Goal: Task Accomplishment & Management: Use online tool/utility

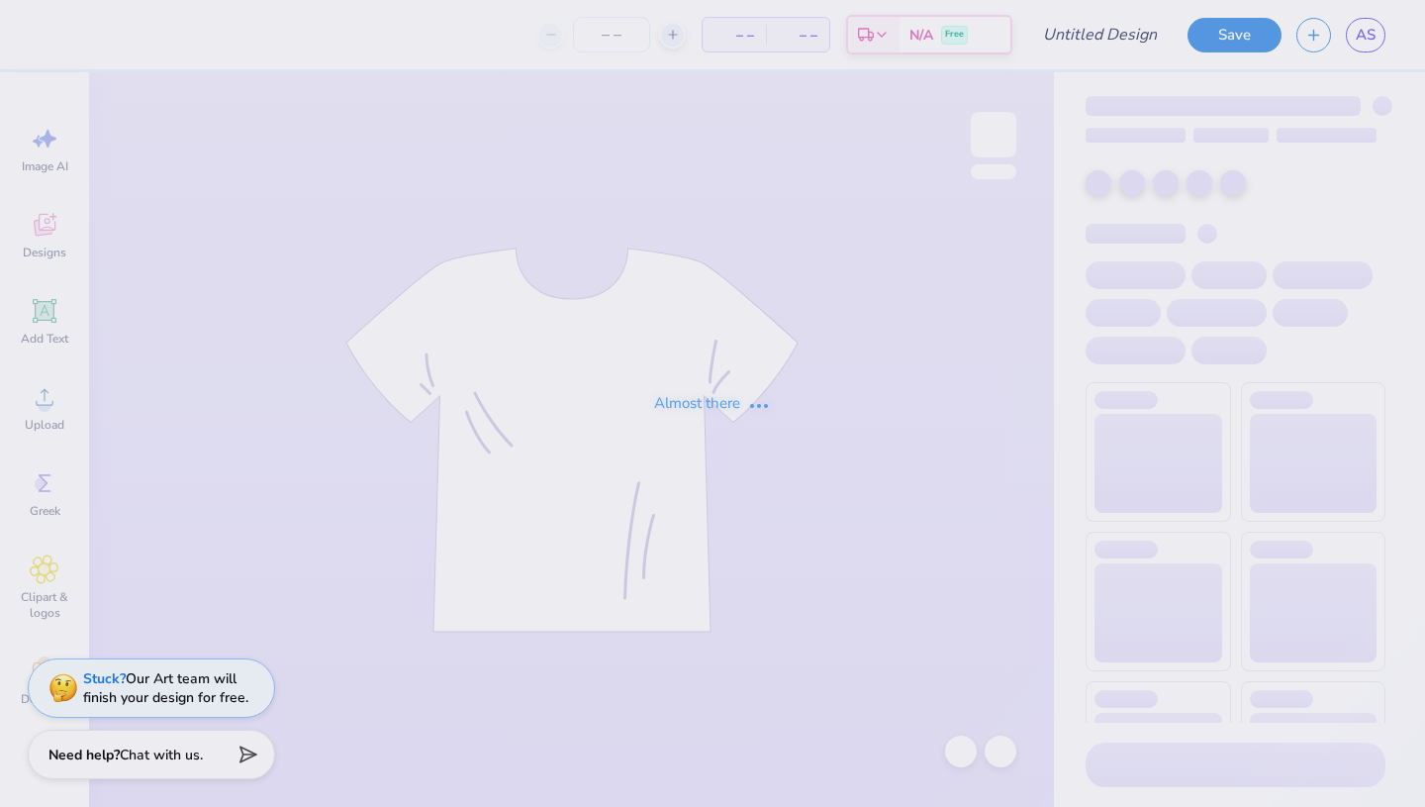
type input "DHOP 2025 Pansy Bouquet"
type input "80"
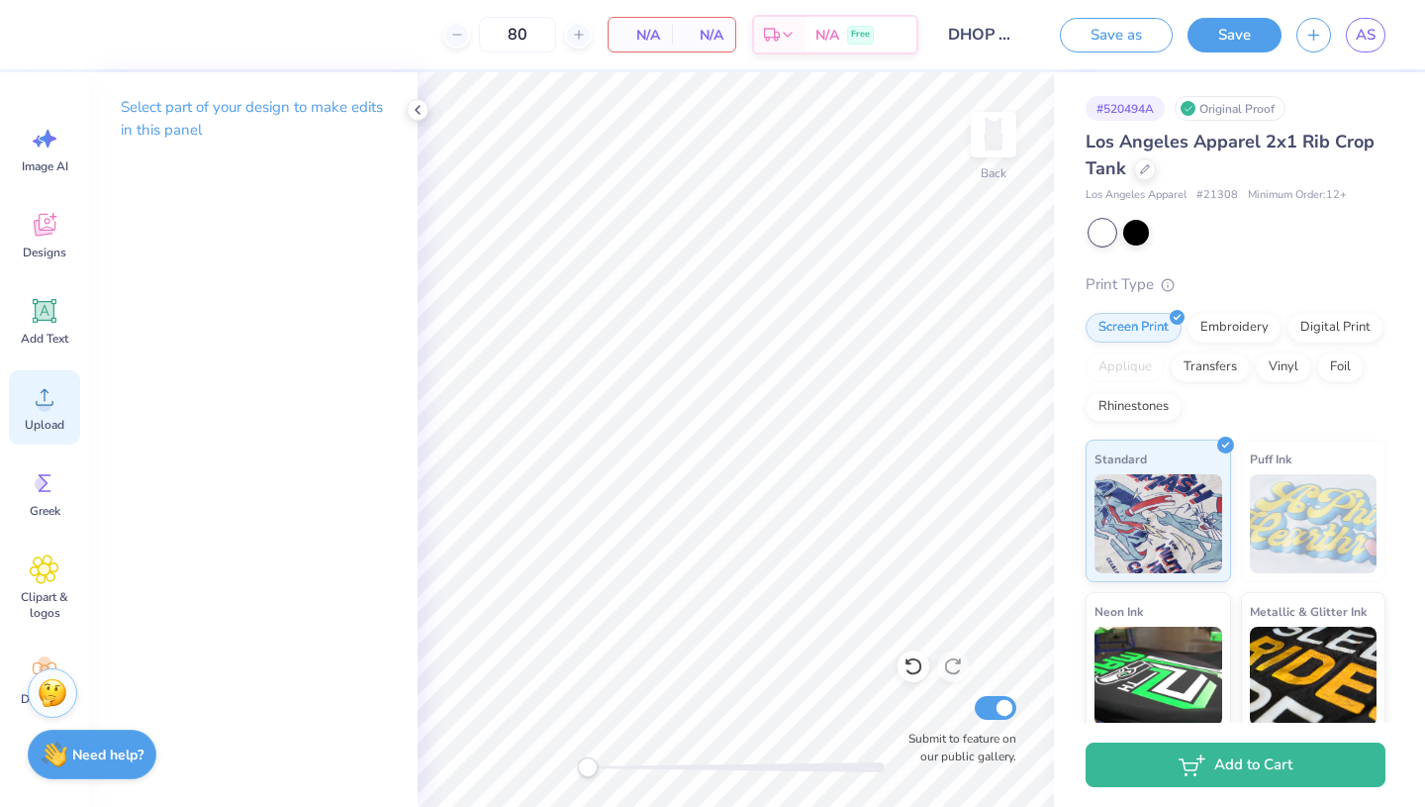
click at [53, 400] on icon at bounding box center [45, 397] width 30 height 30
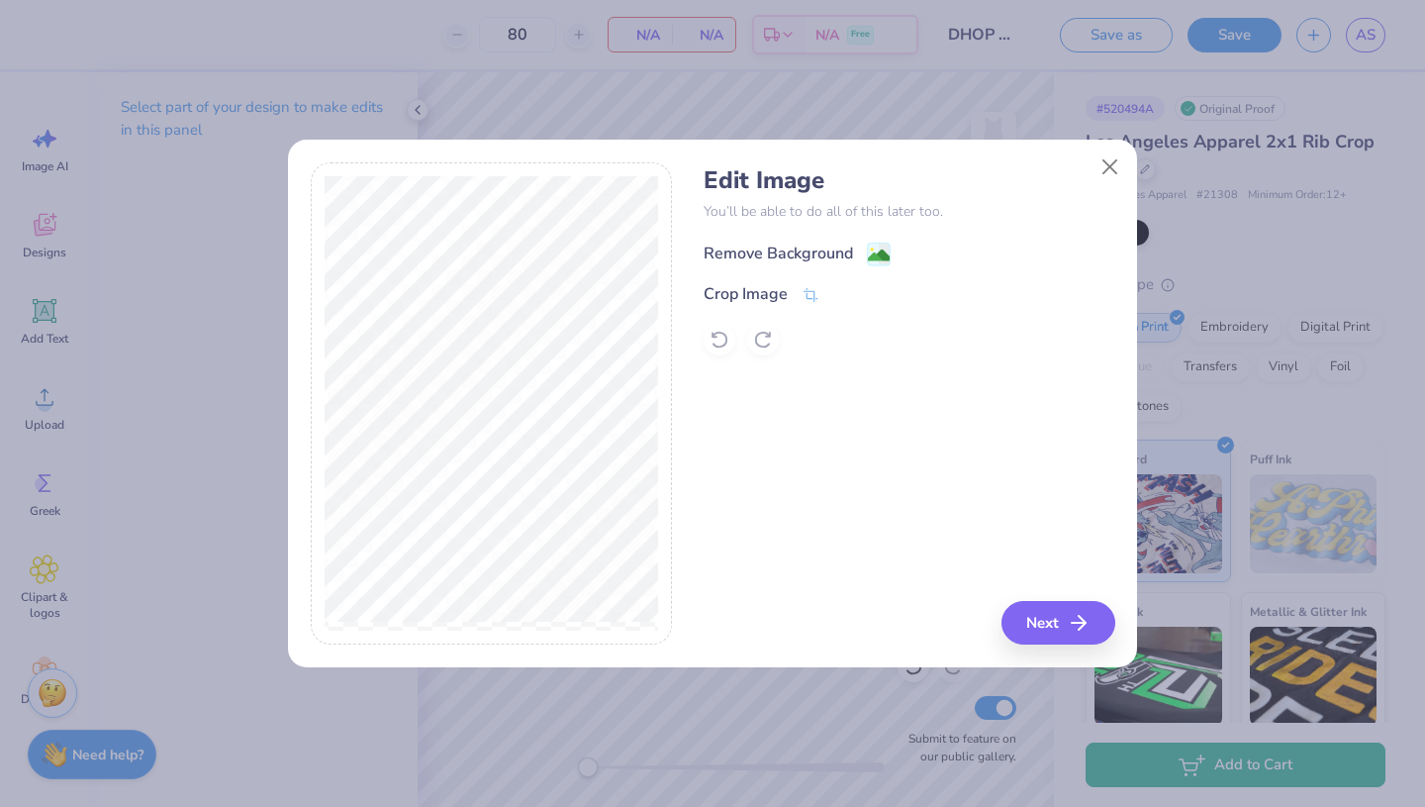
click at [802, 248] on div "Remove Background" at bounding box center [778, 254] width 149 height 24
click at [1031, 617] on button "Next" at bounding box center [1062, 623] width 114 height 44
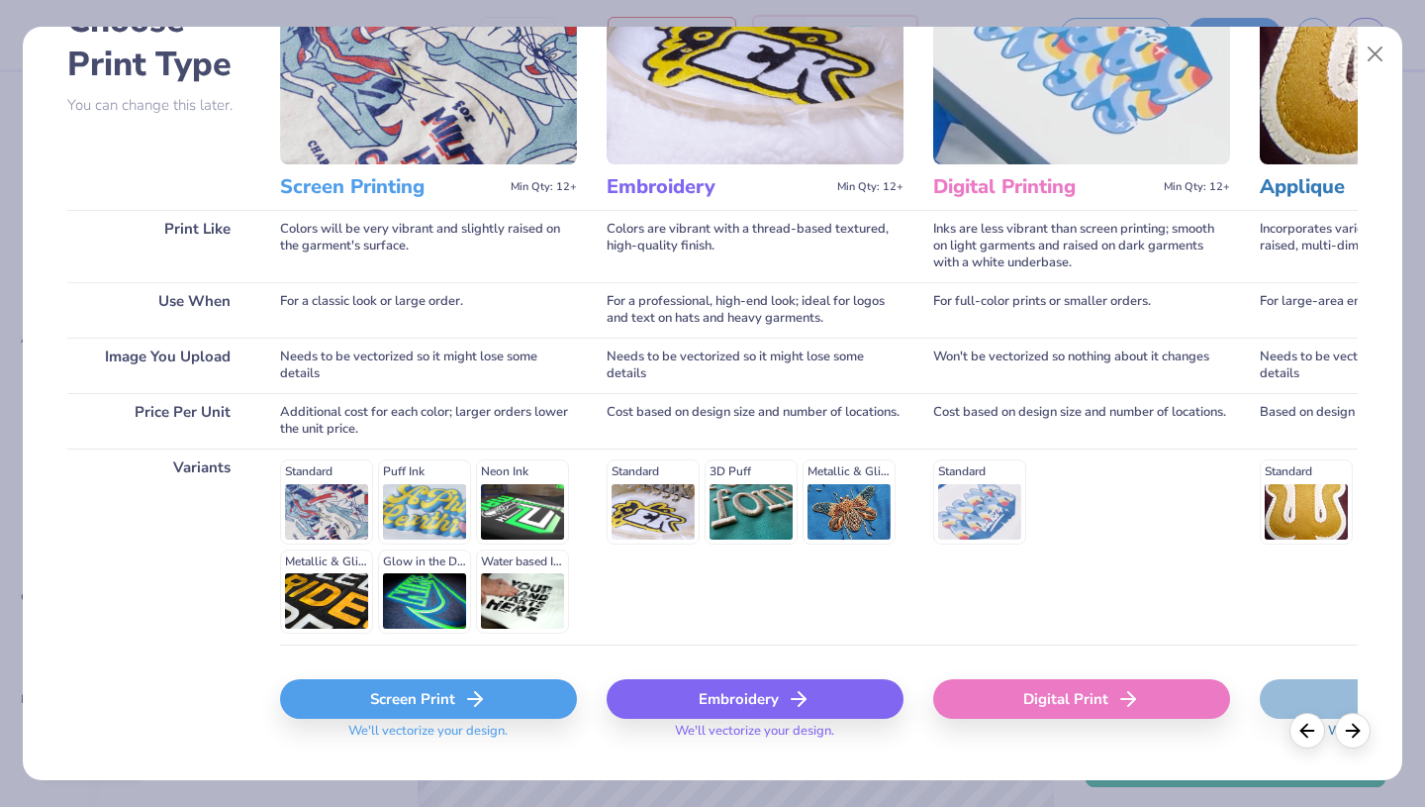
scroll to position [181, 0]
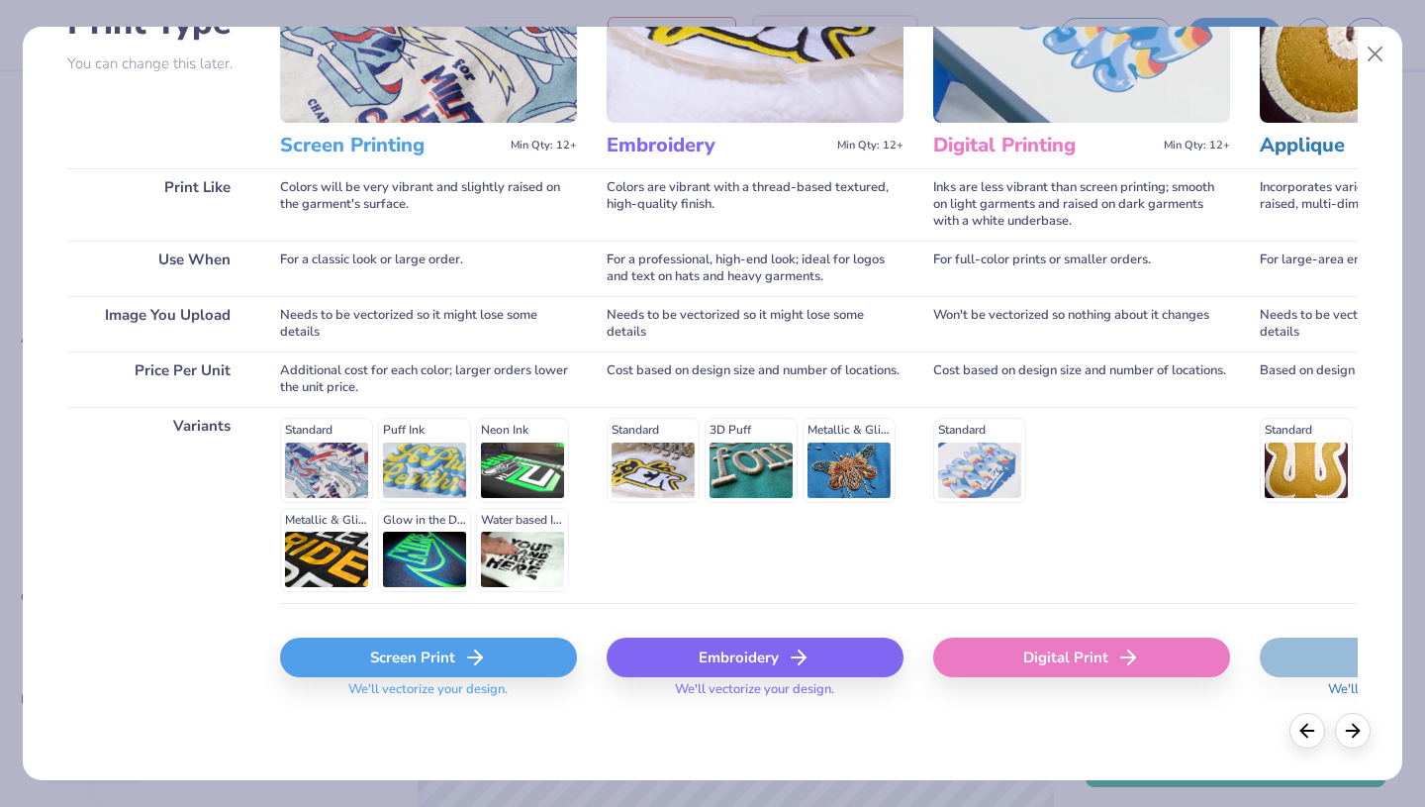
click at [441, 661] on div "Screen Print" at bounding box center [428, 658] width 297 height 40
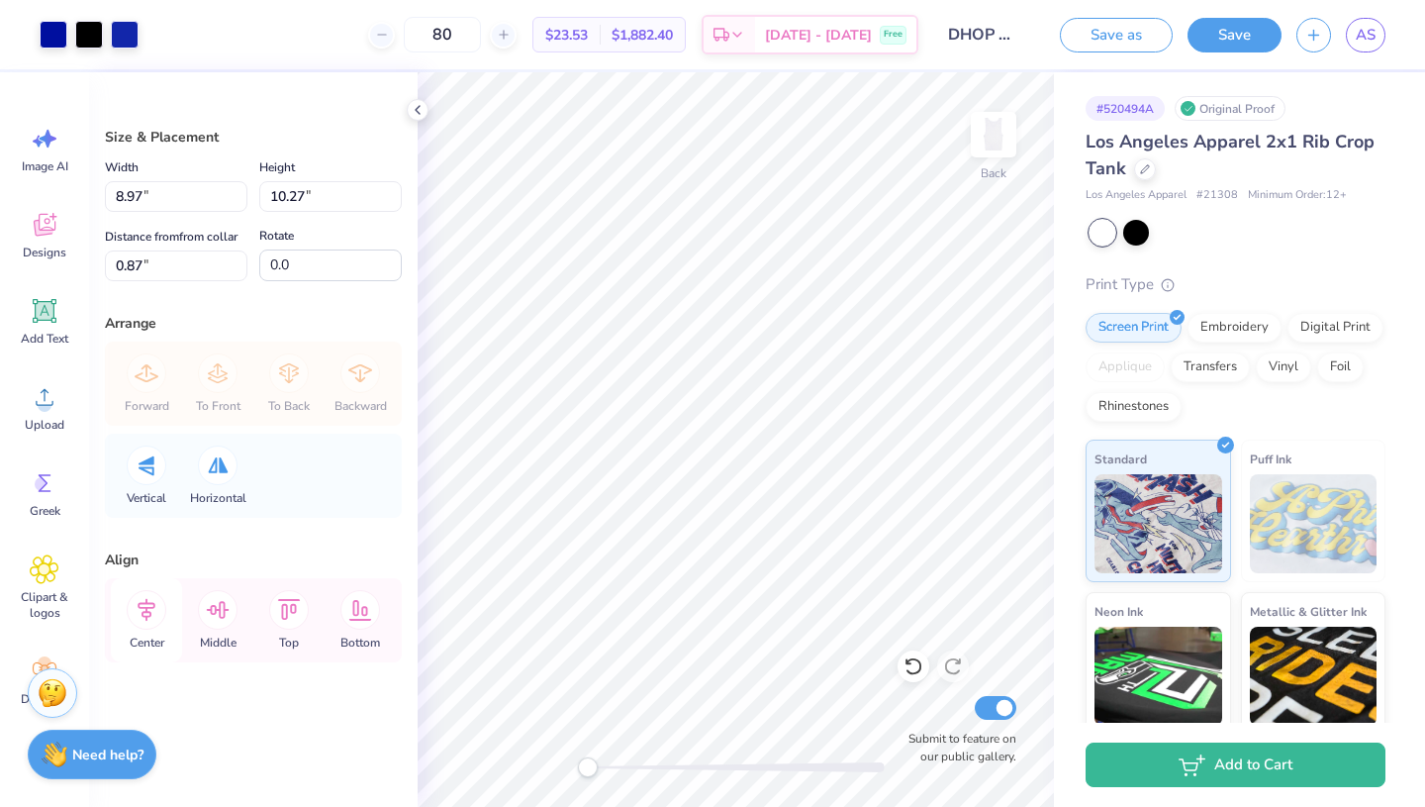
click at [148, 613] on icon at bounding box center [147, 610] width 18 height 23
click at [53, 32] on div at bounding box center [54, 33] width 28 height 28
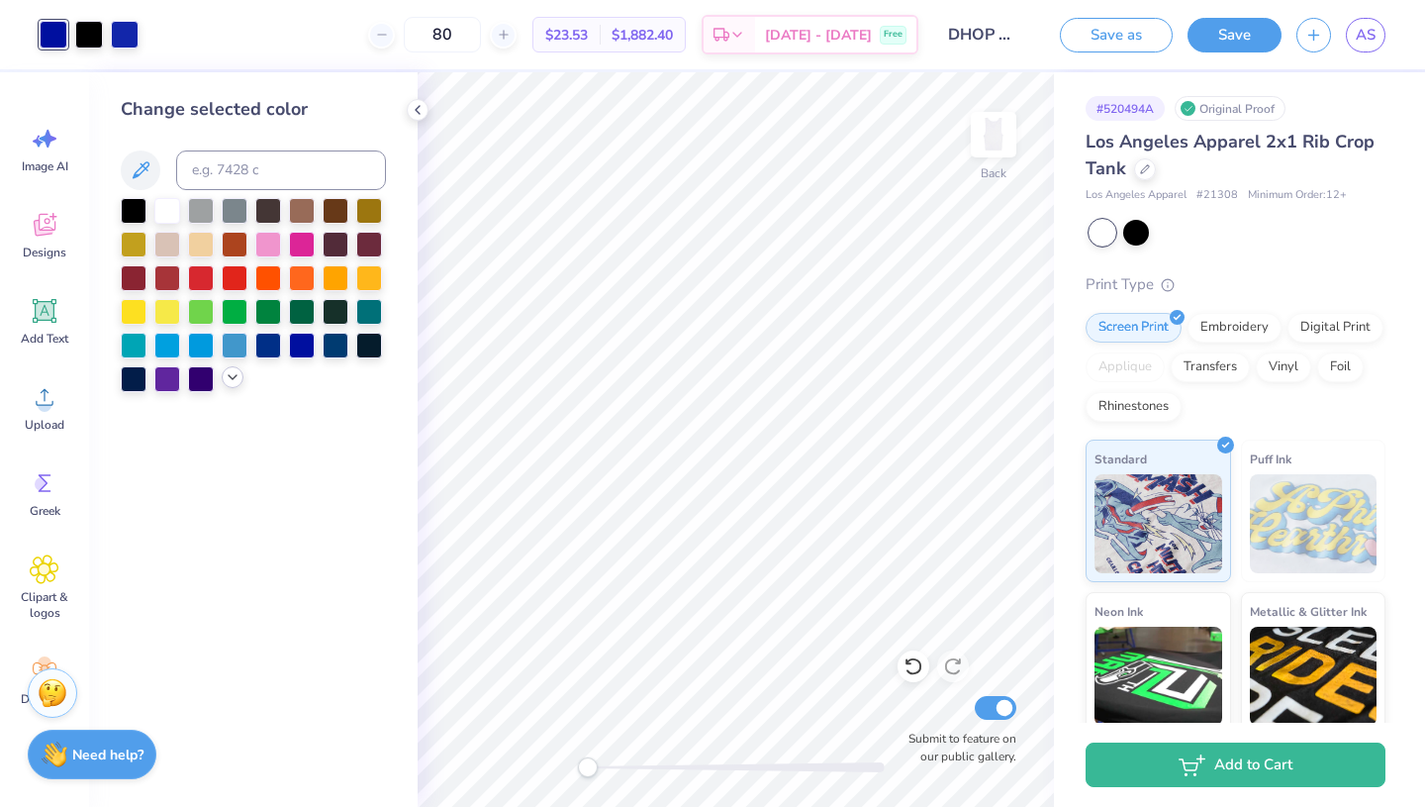
click at [232, 378] on icon at bounding box center [233, 377] width 16 height 16
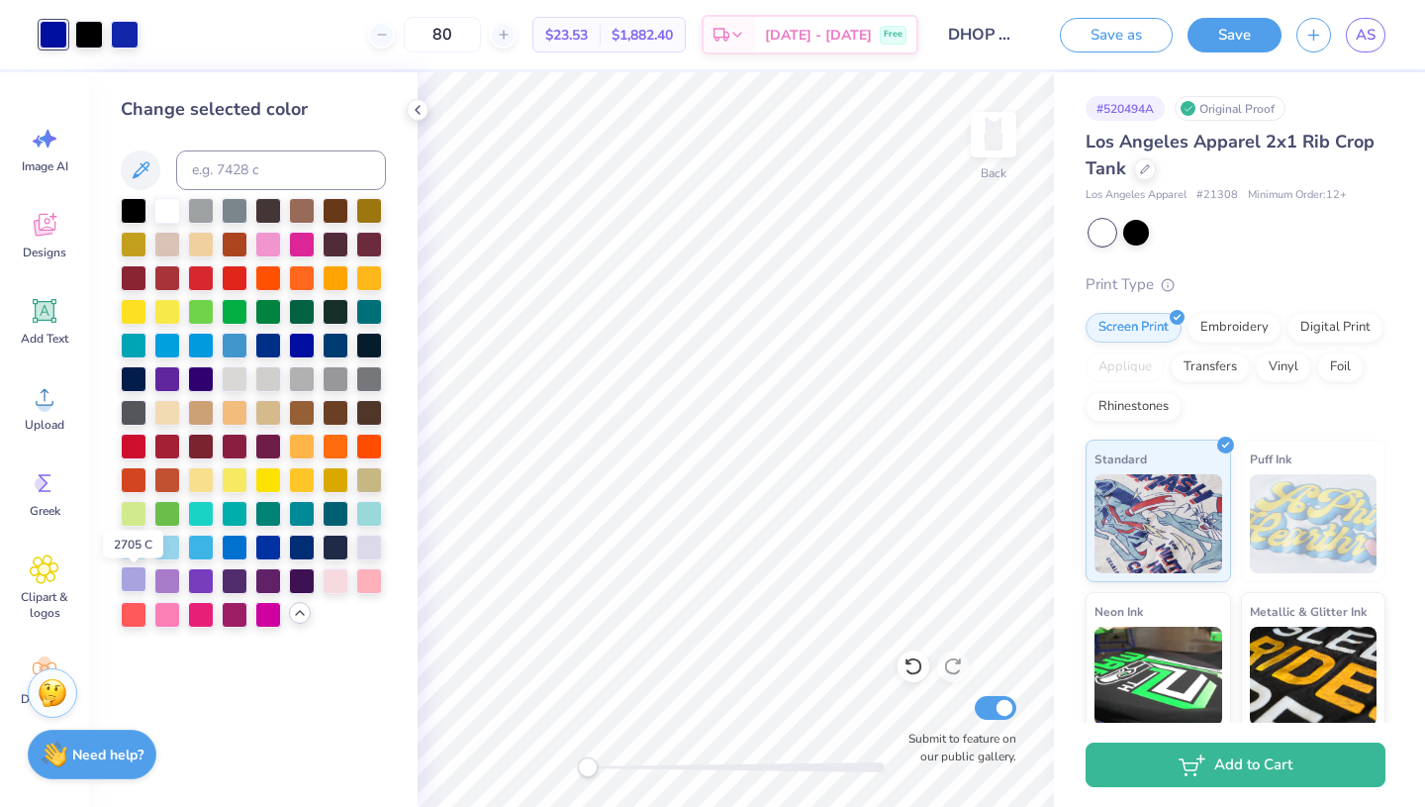
click at [142, 584] on div at bounding box center [134, 579] width 26 height 26
click at [92, 37] on div at bounding box center [89, 33] width 28 height 28
click at [128, 588] on div at bounding box center [134, 579] width 26 height 26
click at [96, 29] on div at bounding box center [89, 33] width 28 height 28
click at [130, 583] on div at bounding box center [134, 579] width 26 height 26
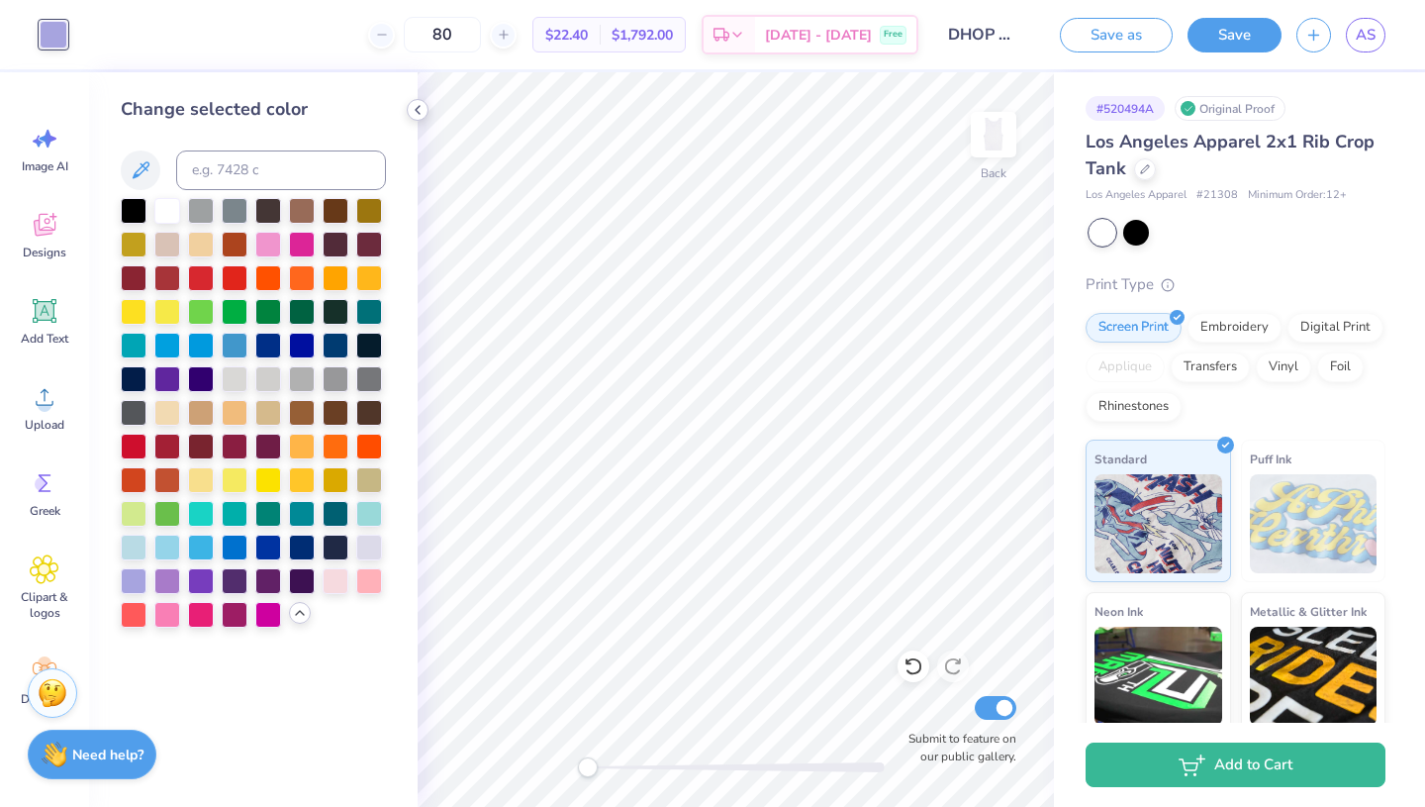
click at [417, 111] on polyline at bounding box center [418, 110] width 4 height 8
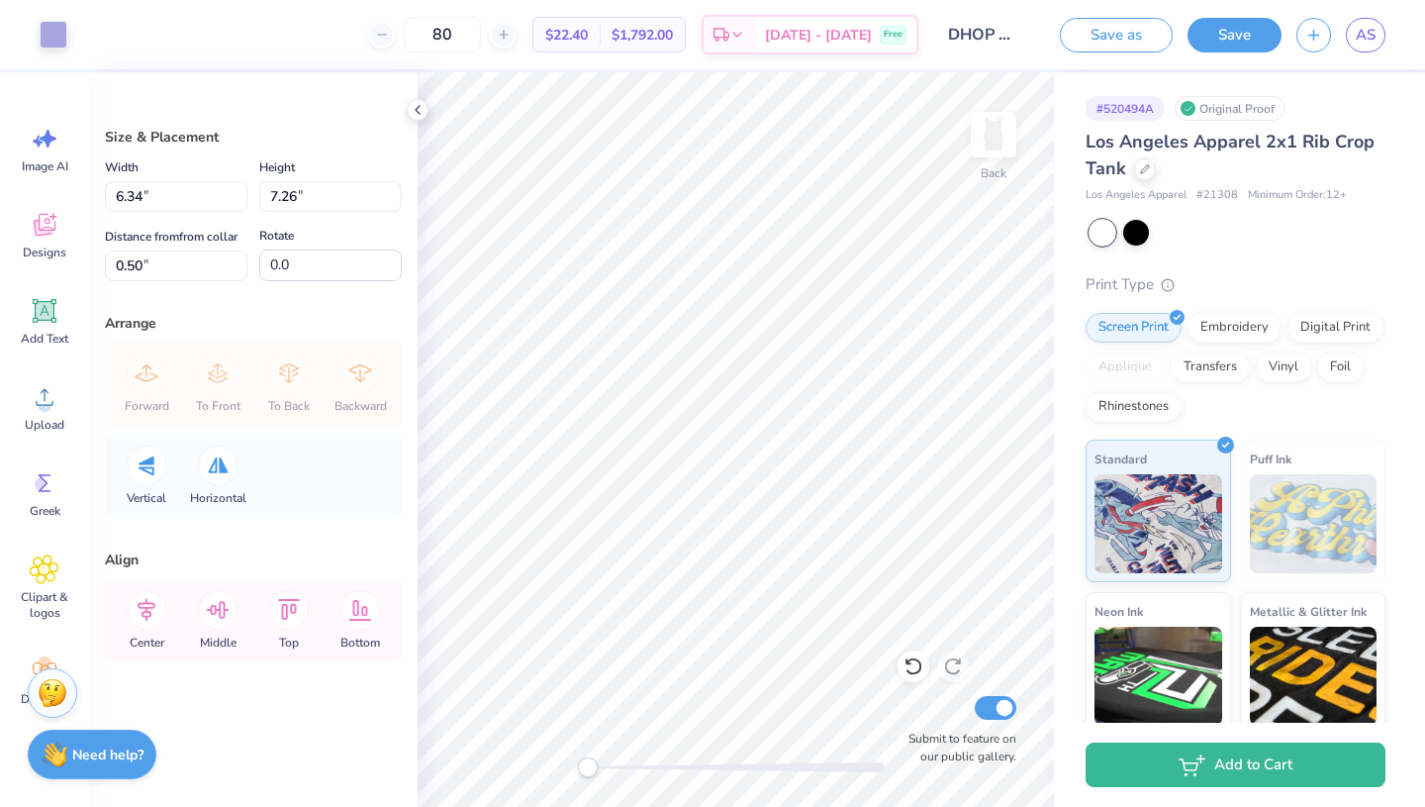
type input "6.51"
type input "7.45"
type input "6.75"
type input "7.74"
type input "6.66"
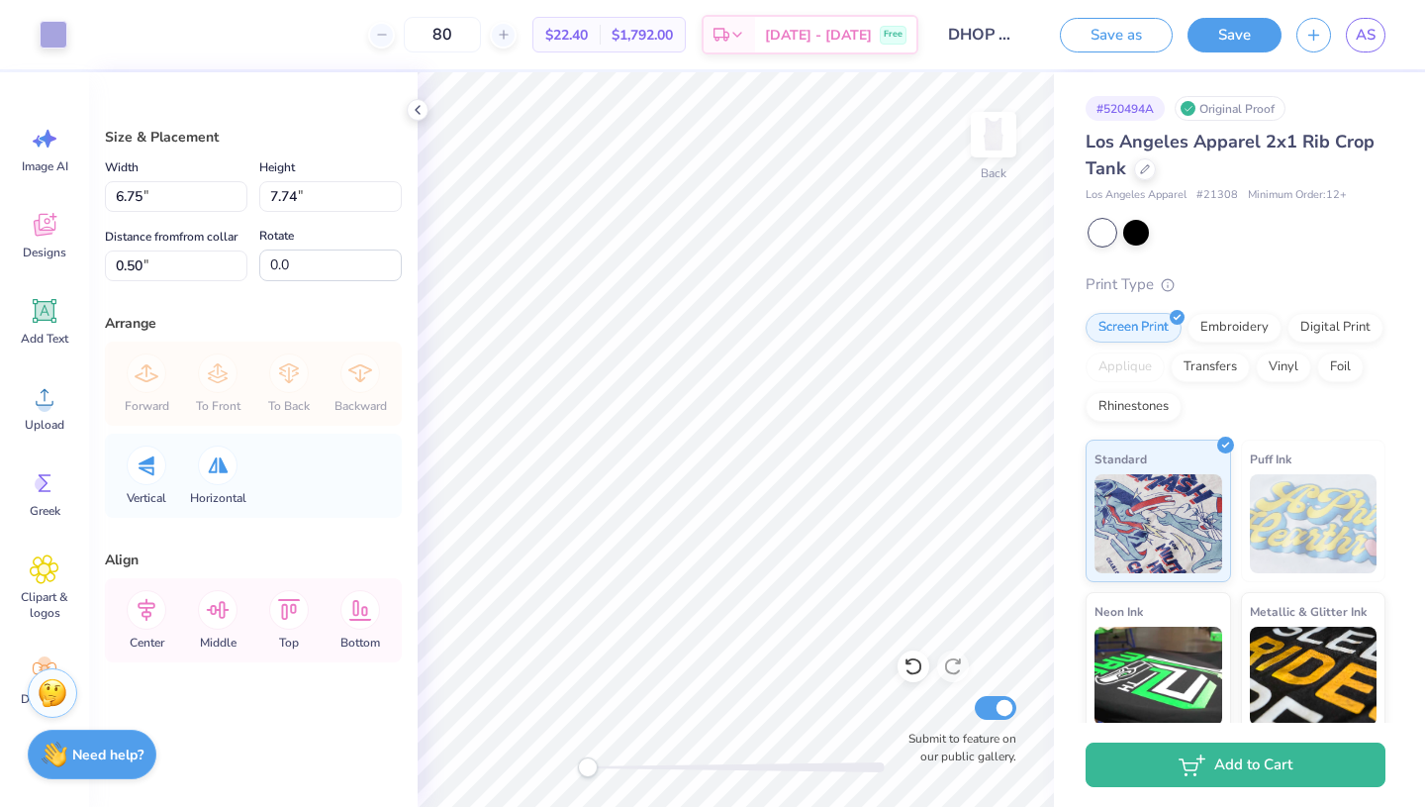
type input "7.63"
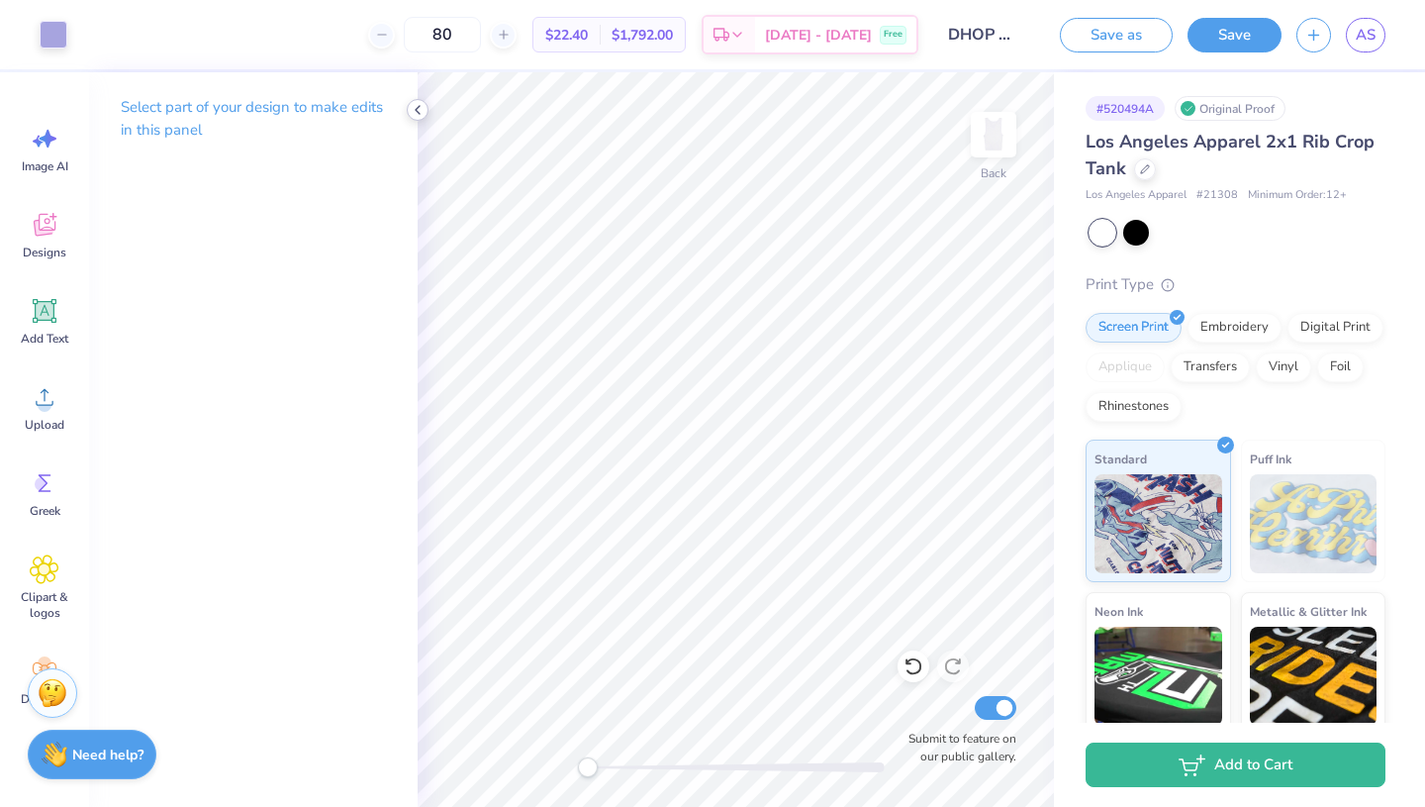
click at [418, 101] on div at bounding box center [418, 110] width 22 height 22
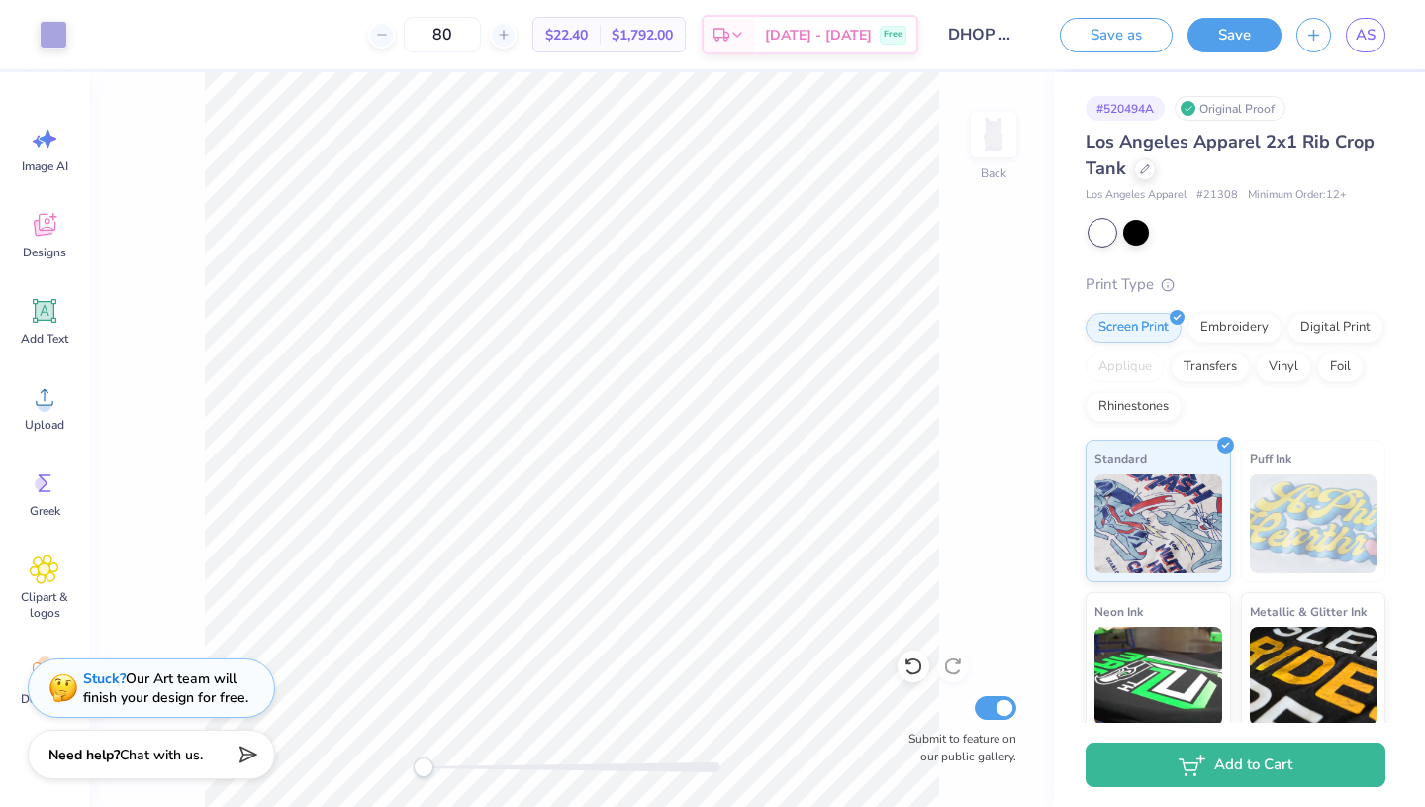
click at [1008, 33] on input "DHOP 2025 Pansy Bouquet" at bounding box center [981, 35] width 97 height 40
click at [994, 34] on input "DHOP 2025 Pansy Bouquet" at bounding box center [981, 35] width 97 height 40
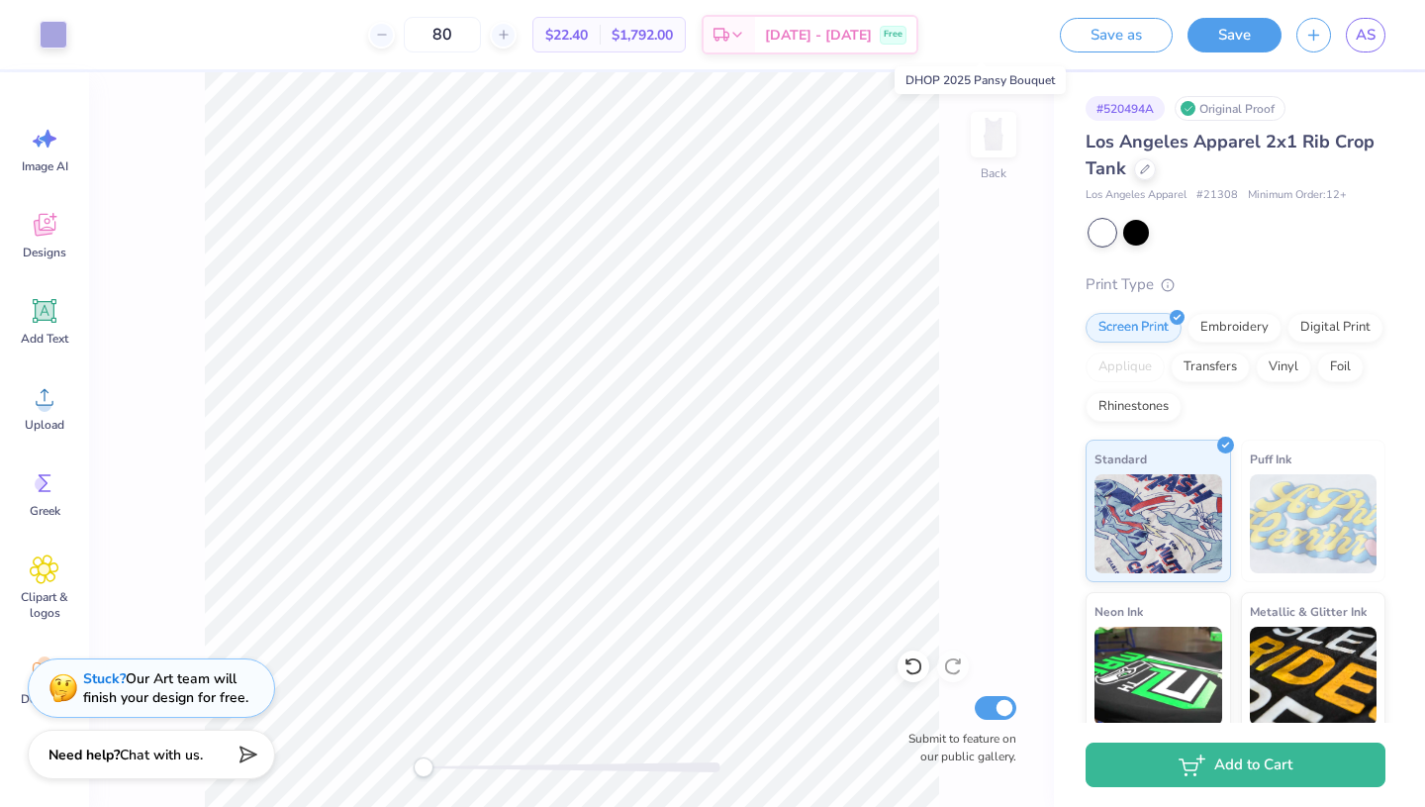
click at [1017, 38] on input "DHOP 2025 Pansy Bouquet" at bounding box center [981, 35] width 97 height 40
click at [1240, 29] on button "Save" at bounding box center [1235, 32] width 94 height 35
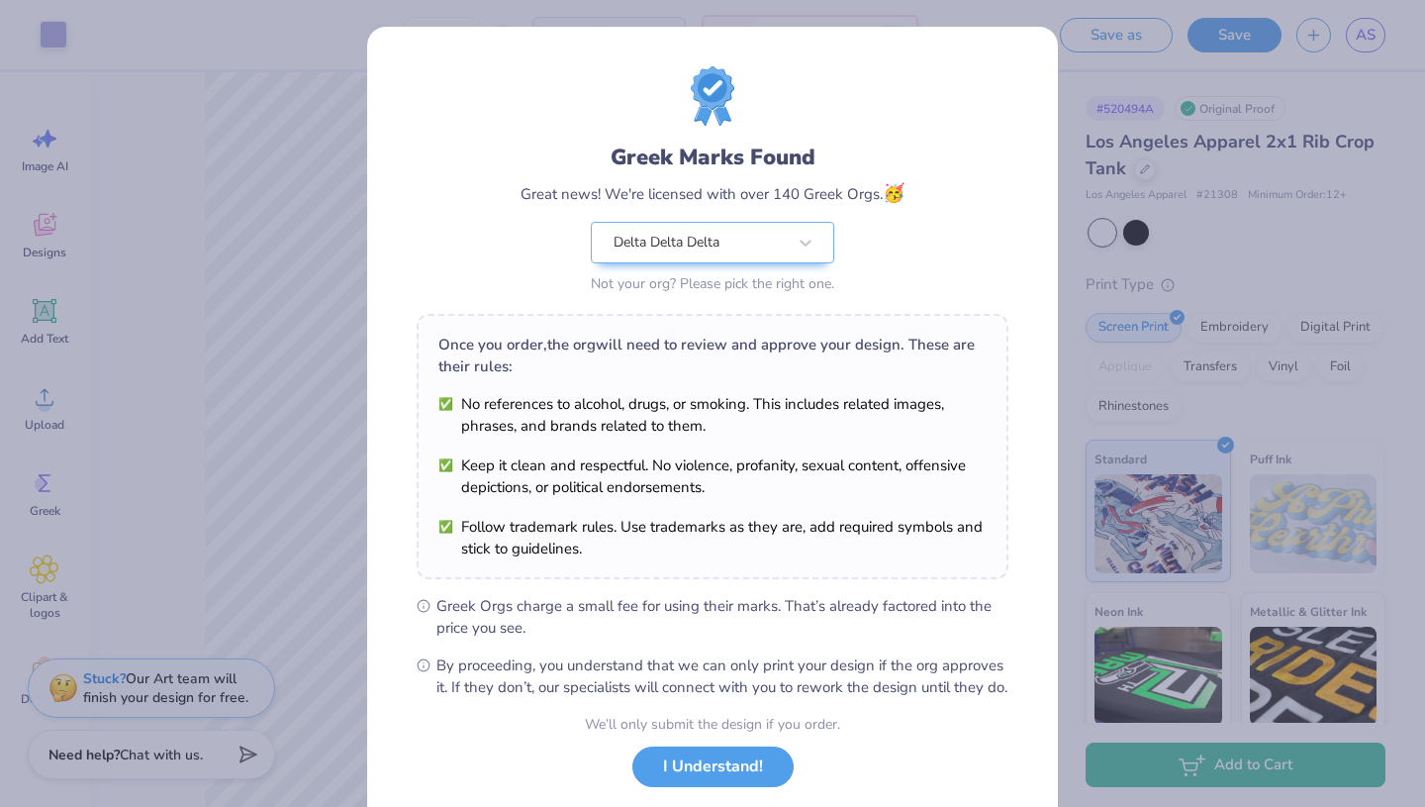
scroll to position [121, 0]
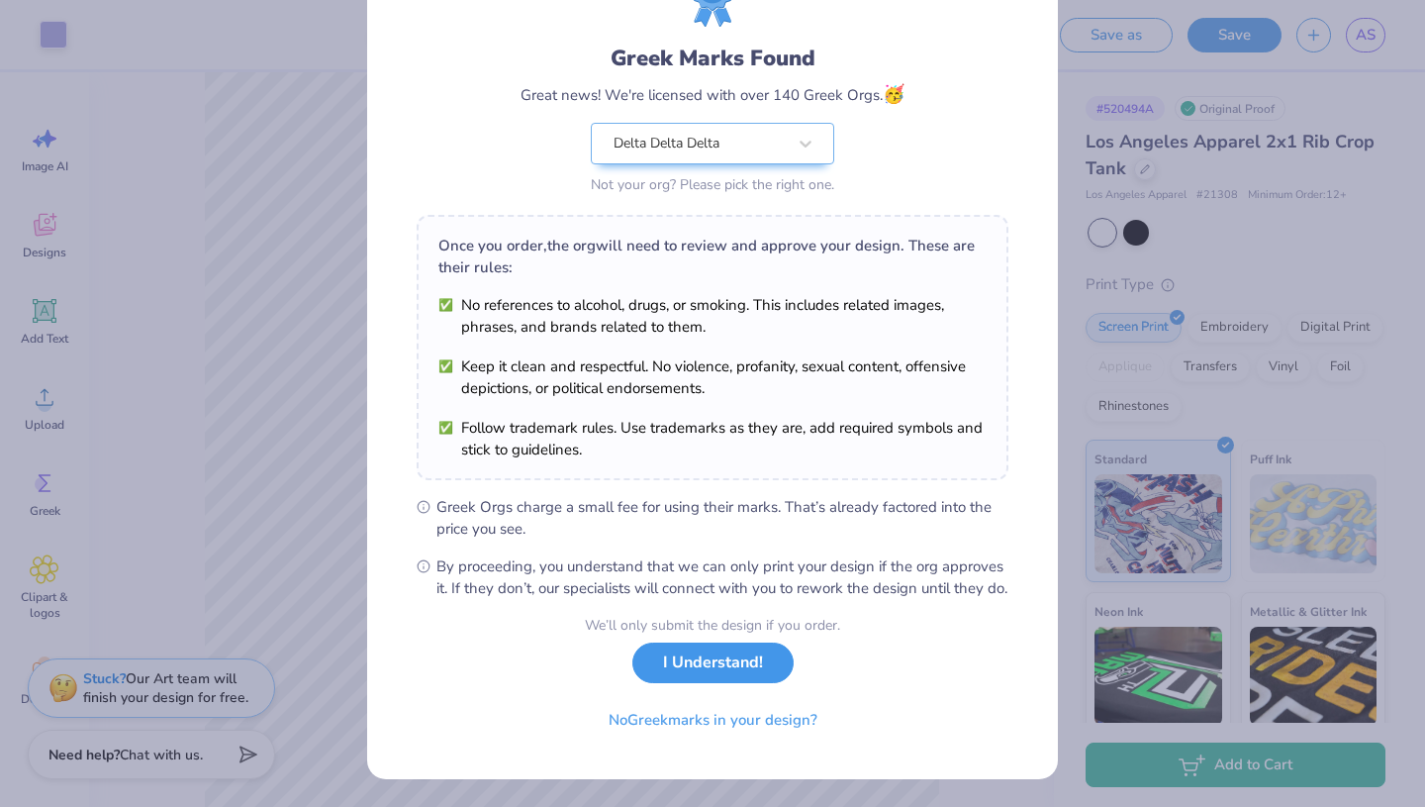
click at [733, 669] on button "I Understand!" at bounding box center [713, 662] width 161 height 41
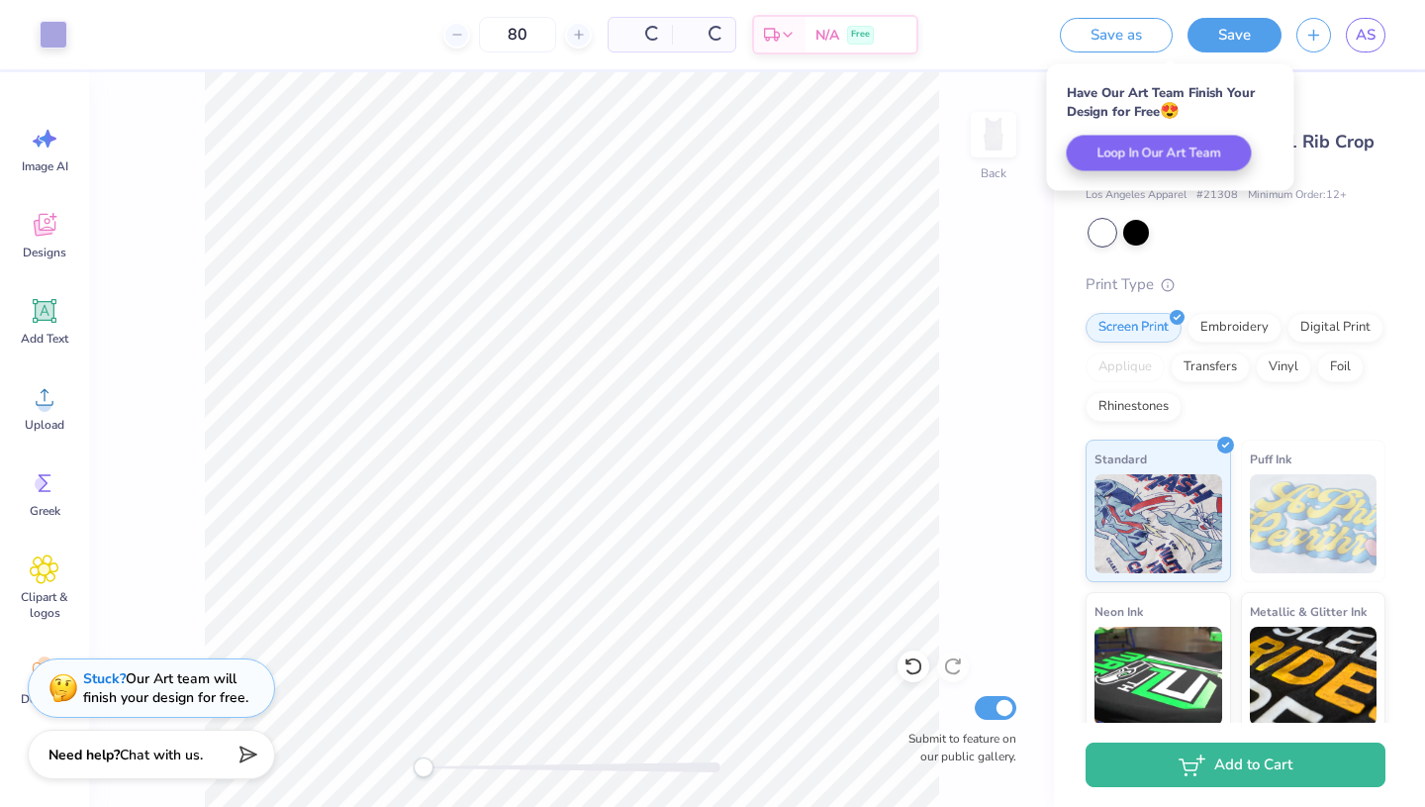
scroll to position [0, 0]
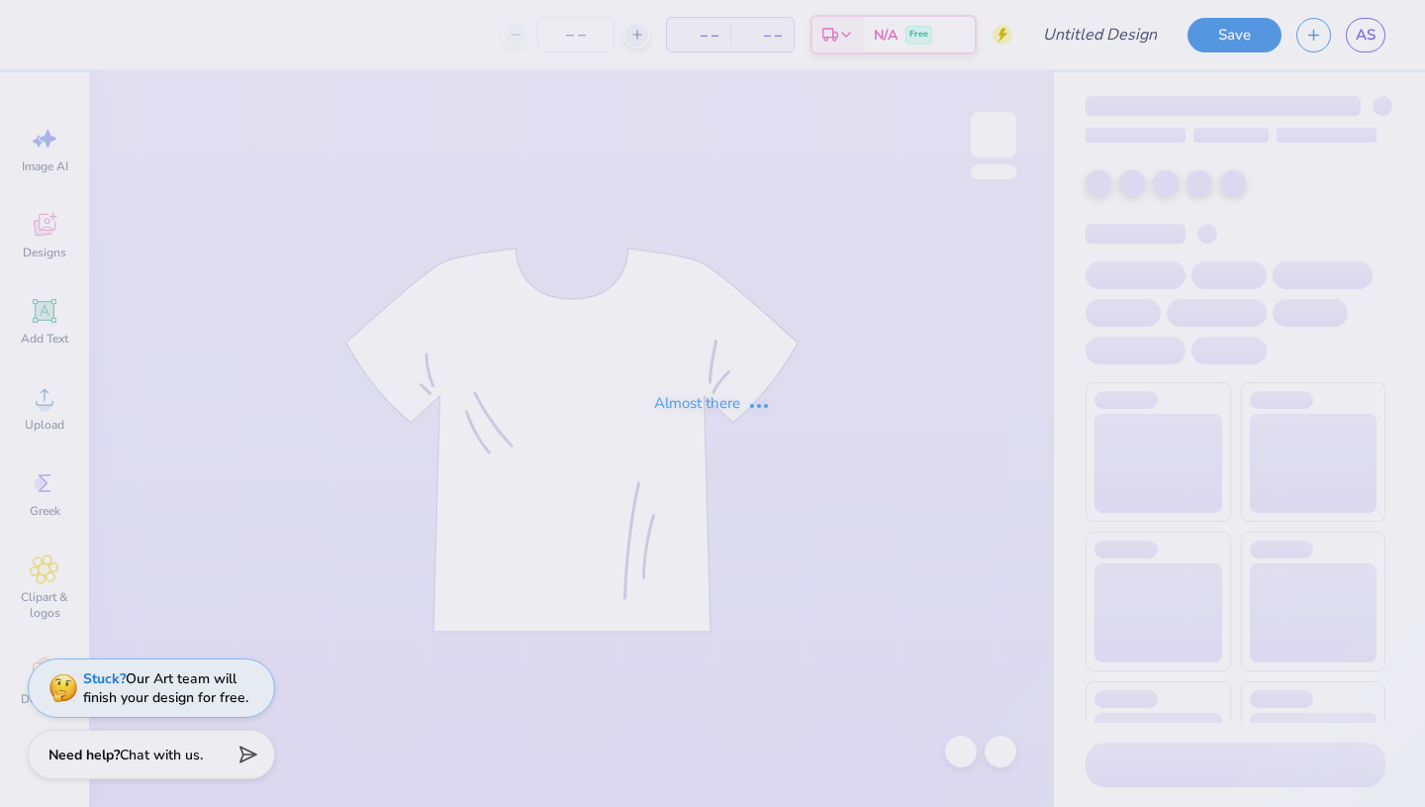
type input "DHOP 2025 T-Shirt"
type input "120"
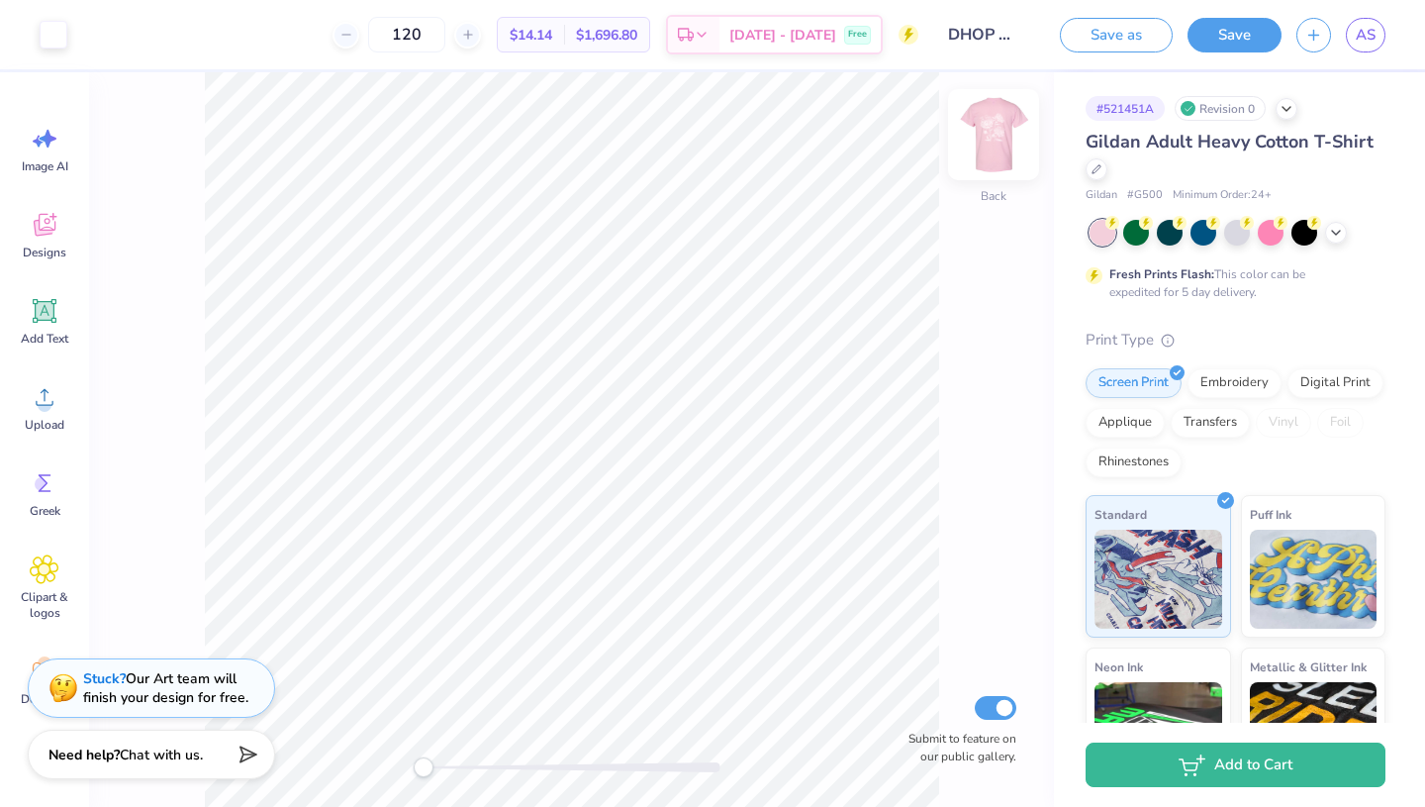
click at [975, 139] on img at bounding box center [993, 134] width 79 height 79
click at [26, 409] on div "Upload" at bounding box center [44, 407] width 71 height 74
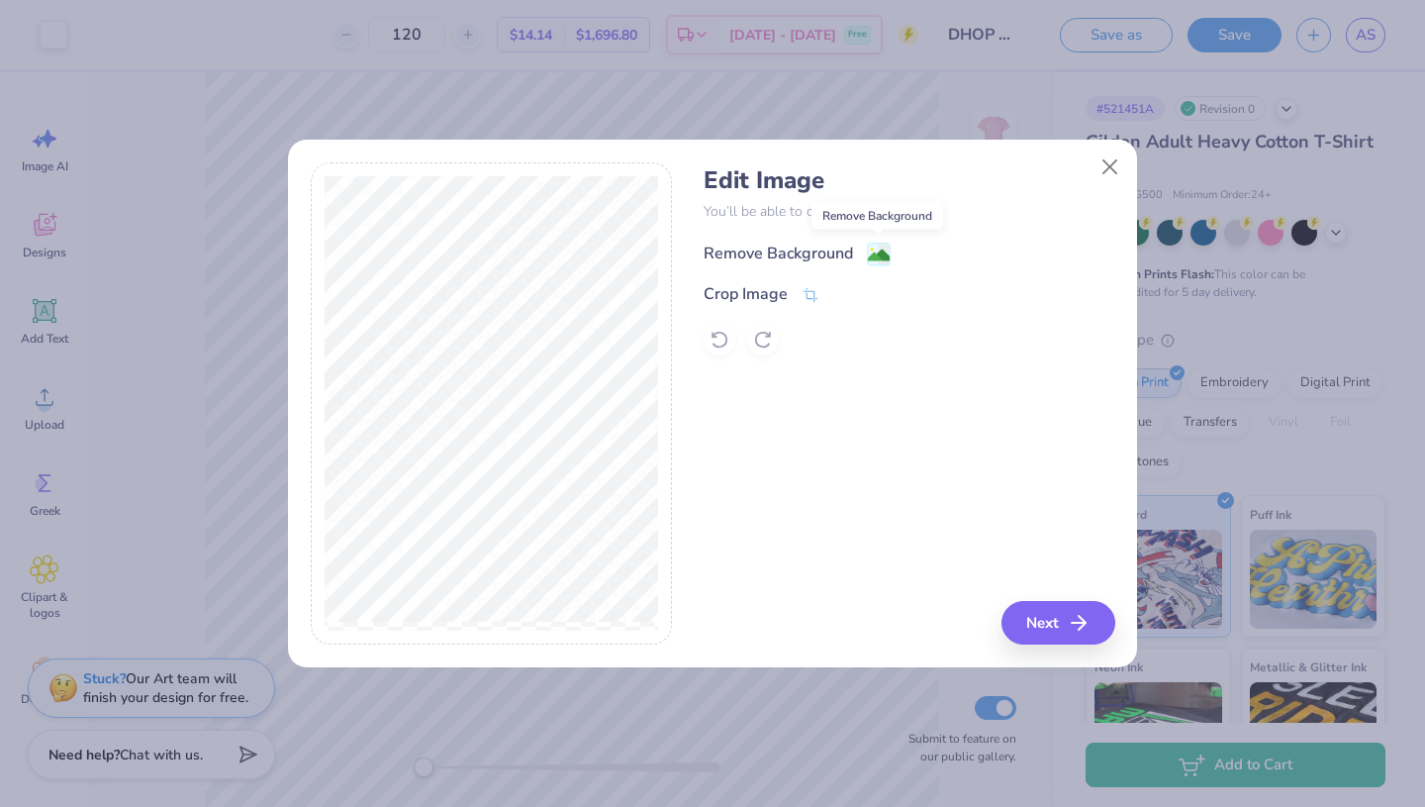
click at [875, 253] on image at bounding box center [879, 256] width 22 height 22
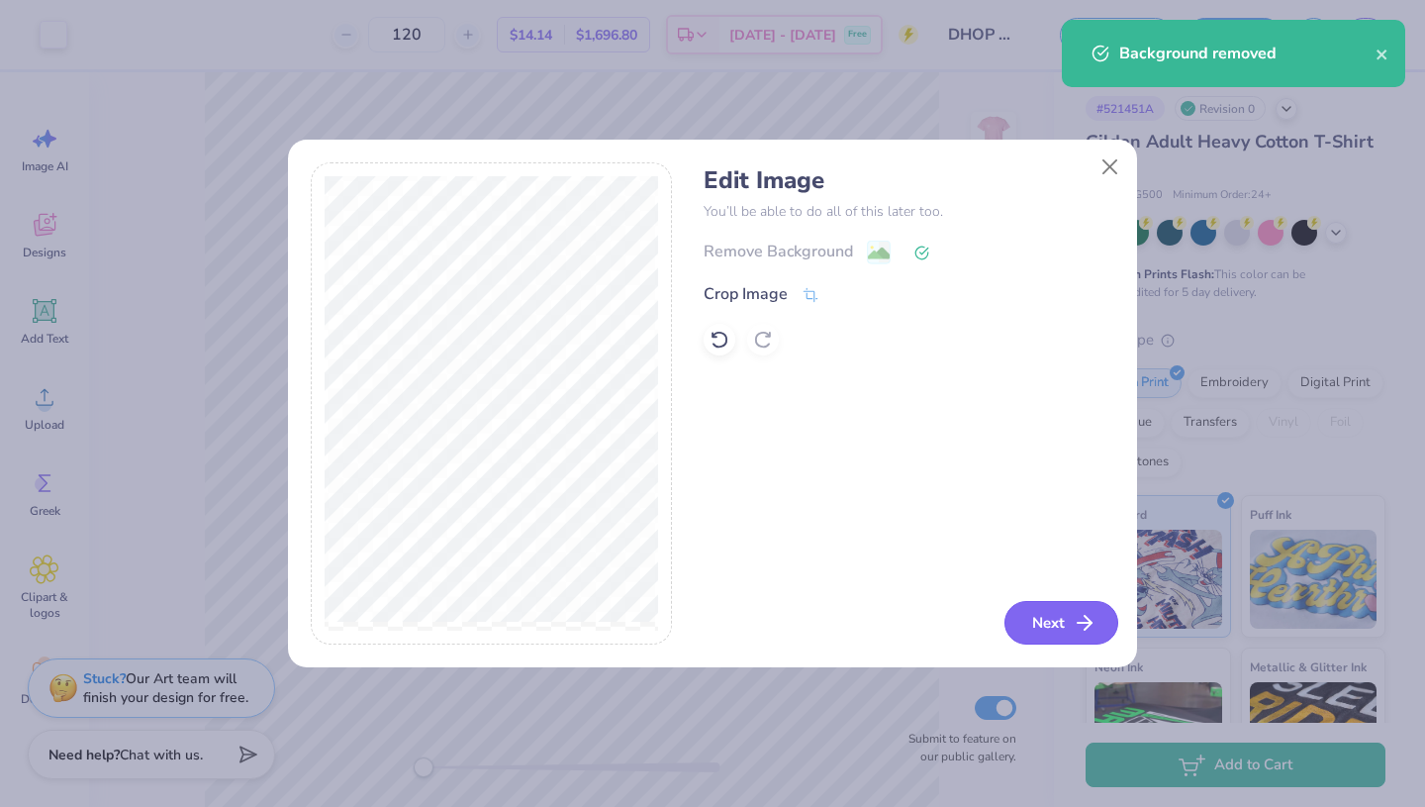
click at [1032, 610] on button "Next" at bounding box center [1062, 623] width 114 height 44
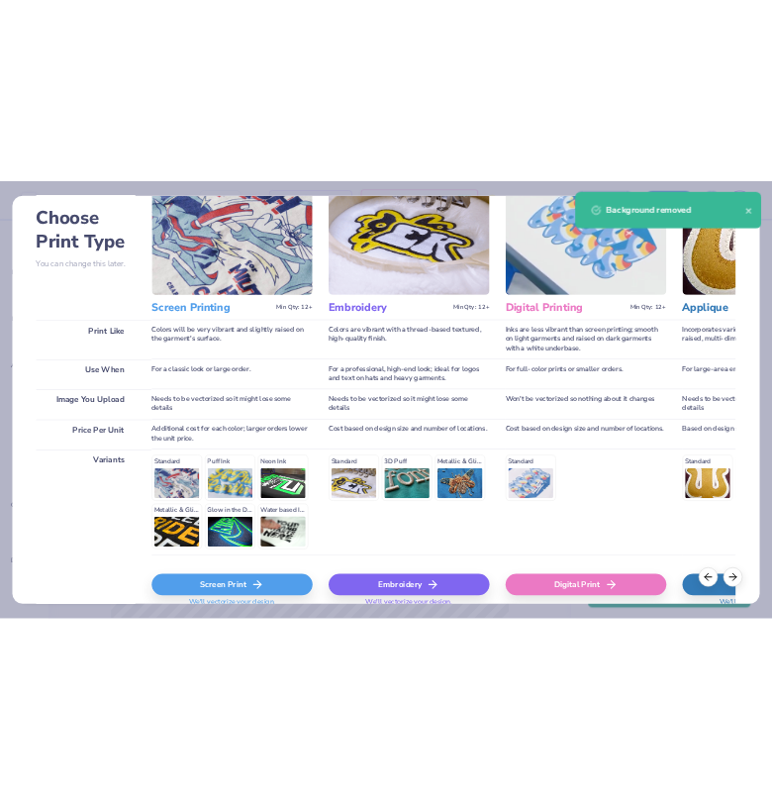
scroll to position [181, 0]
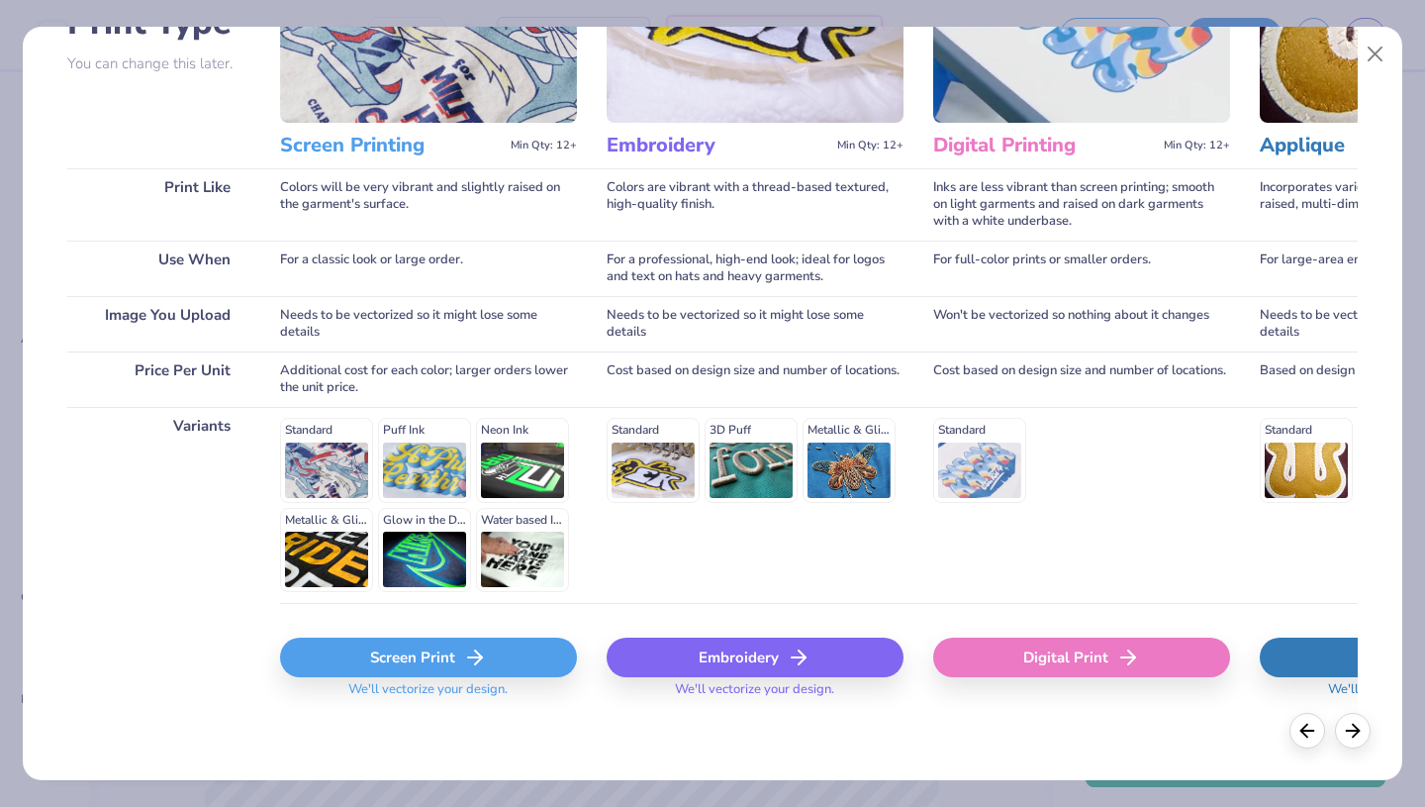
click at [461, 645] on div "Screen Print" at bounding box center [428, 658] width 297 height 40
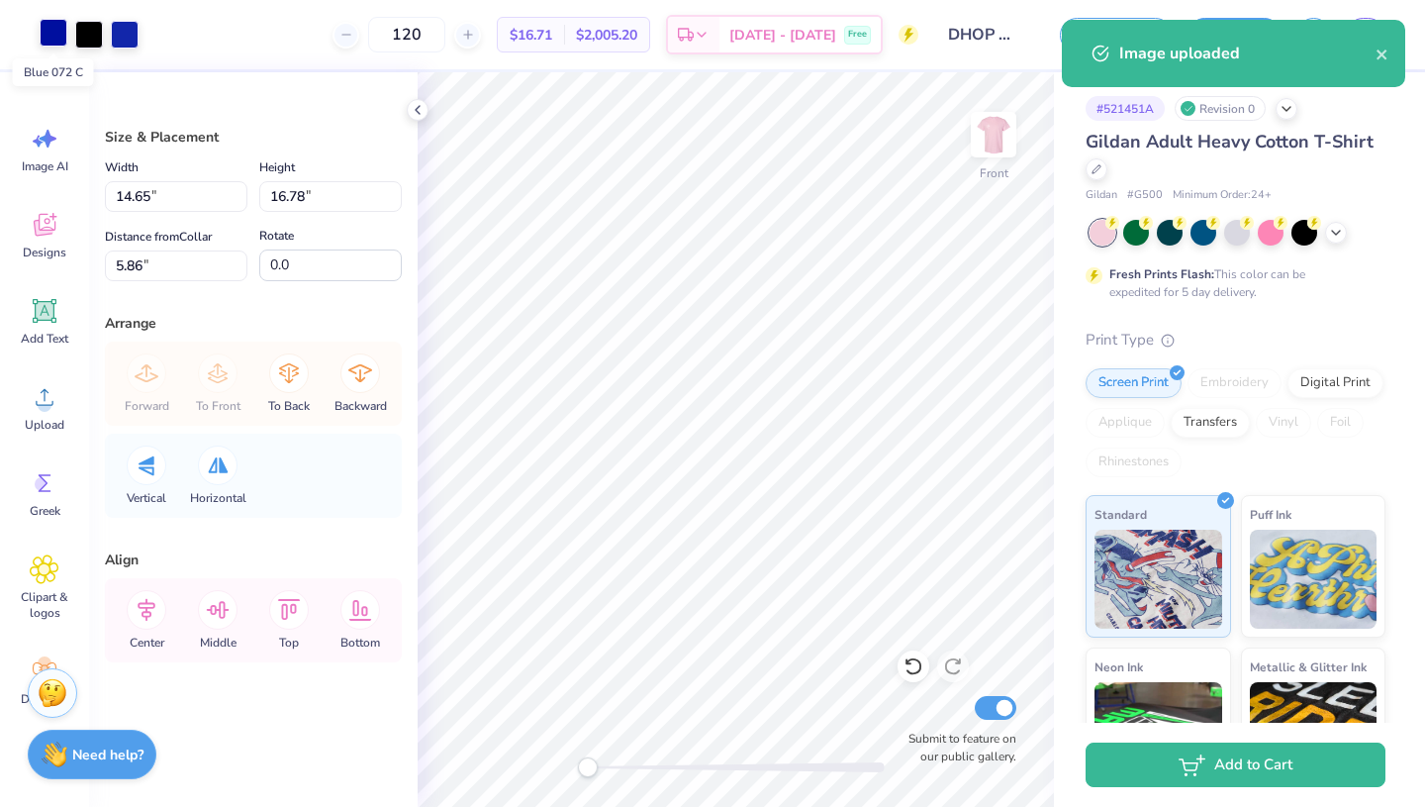
click at [50, 42] on div at bounding box center [54, 33] width 28 height 28
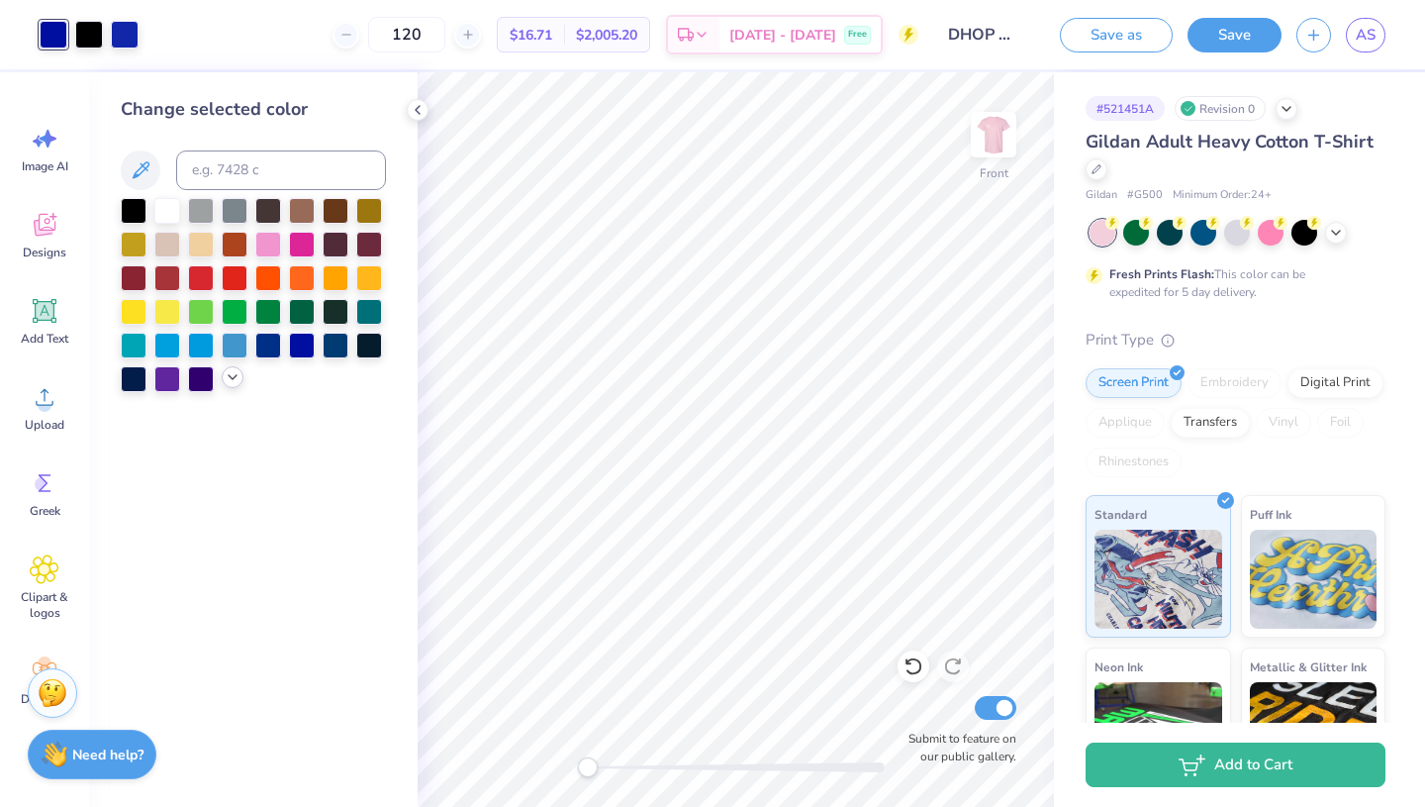
click at [234, 385] on icon at bounding box center [233, 377] width 16 height 16
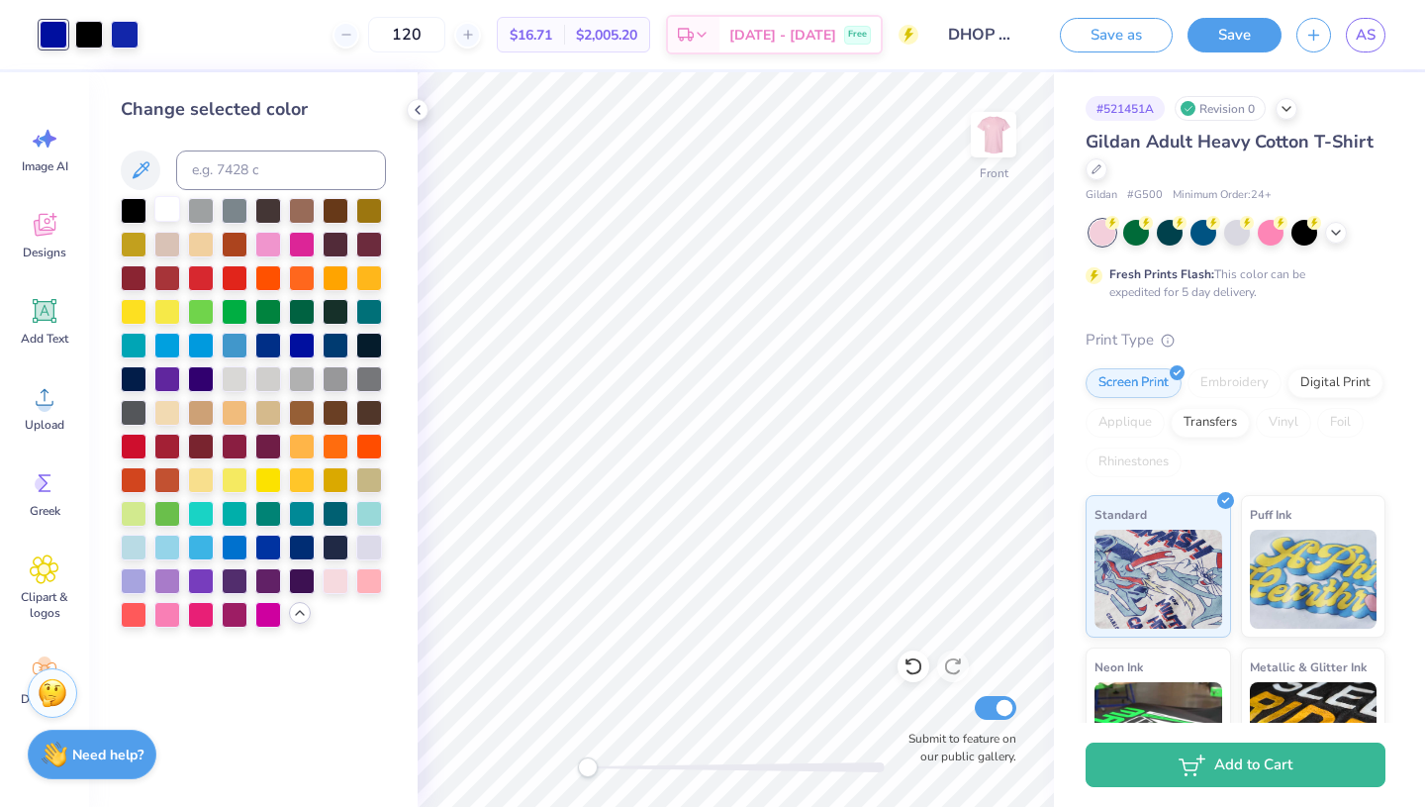
click at [169, 214] on div at bounding box center [167, 209] width 26 height 26
click at [89, 32] on div at bounding box center [89, 33] width 28 height 28
click at [164, 209] on div at bounding box center [167, 209] width 26 height 26
click at [90, 28] on div at bounding box center [89, 33] width 28 height 28
click at [168, 209] on div at bounding box center [167, 209] width 26 height 26
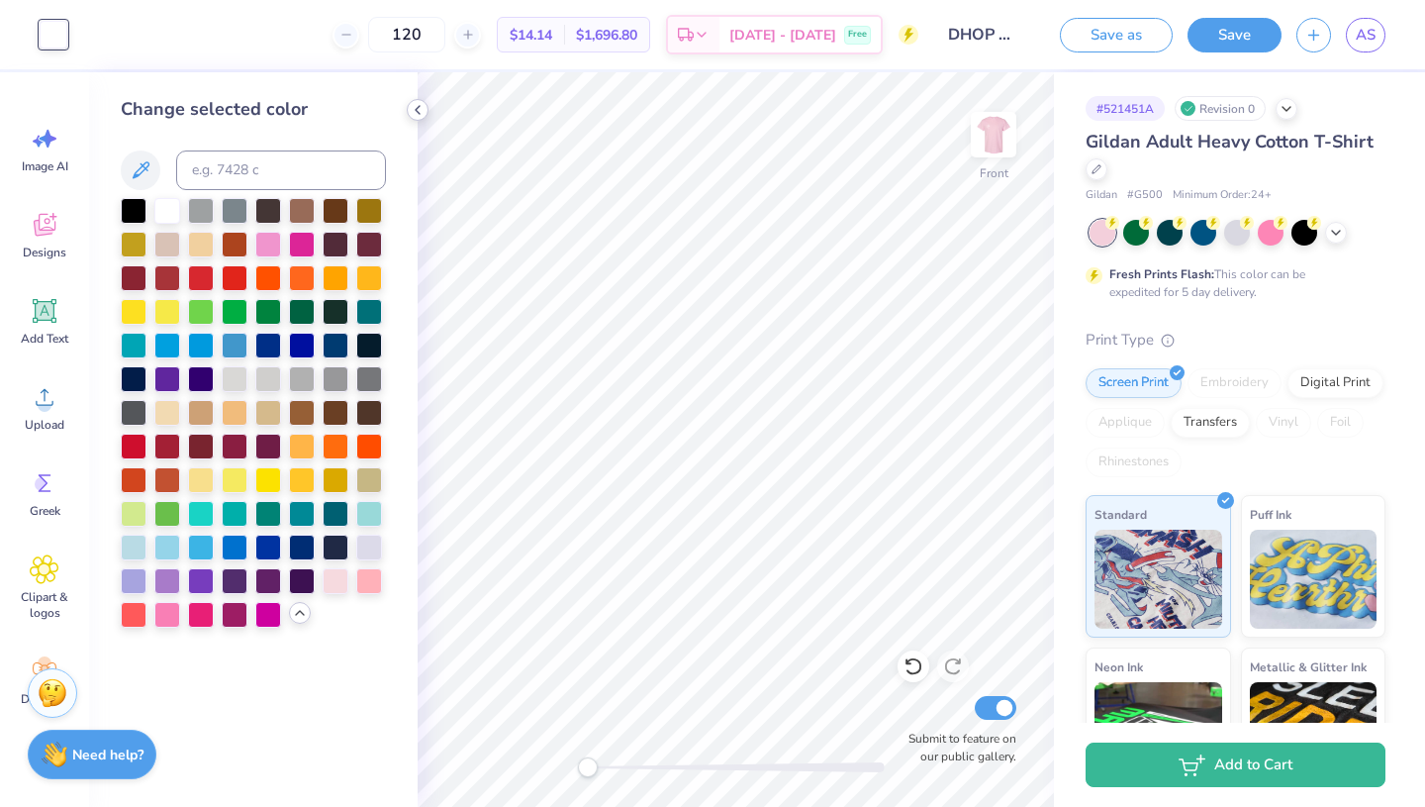
click at [423, 106] on icon at bounding box center [418, 110] width 16 height 16
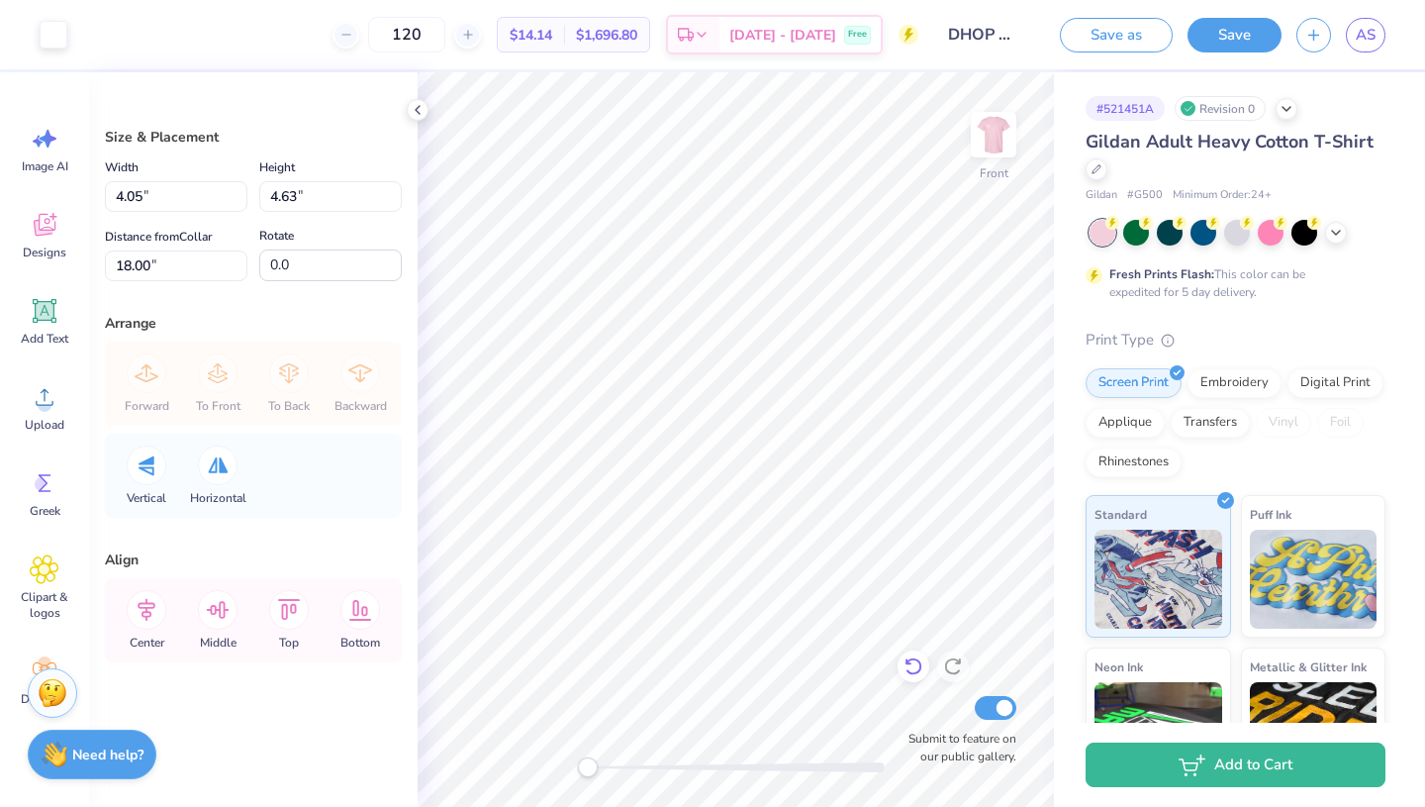
click at [917, 669] on icon at bounding box center [914, 666] width 20 height 20
type input "1.75"
type input "1.88"
type input "11.21"
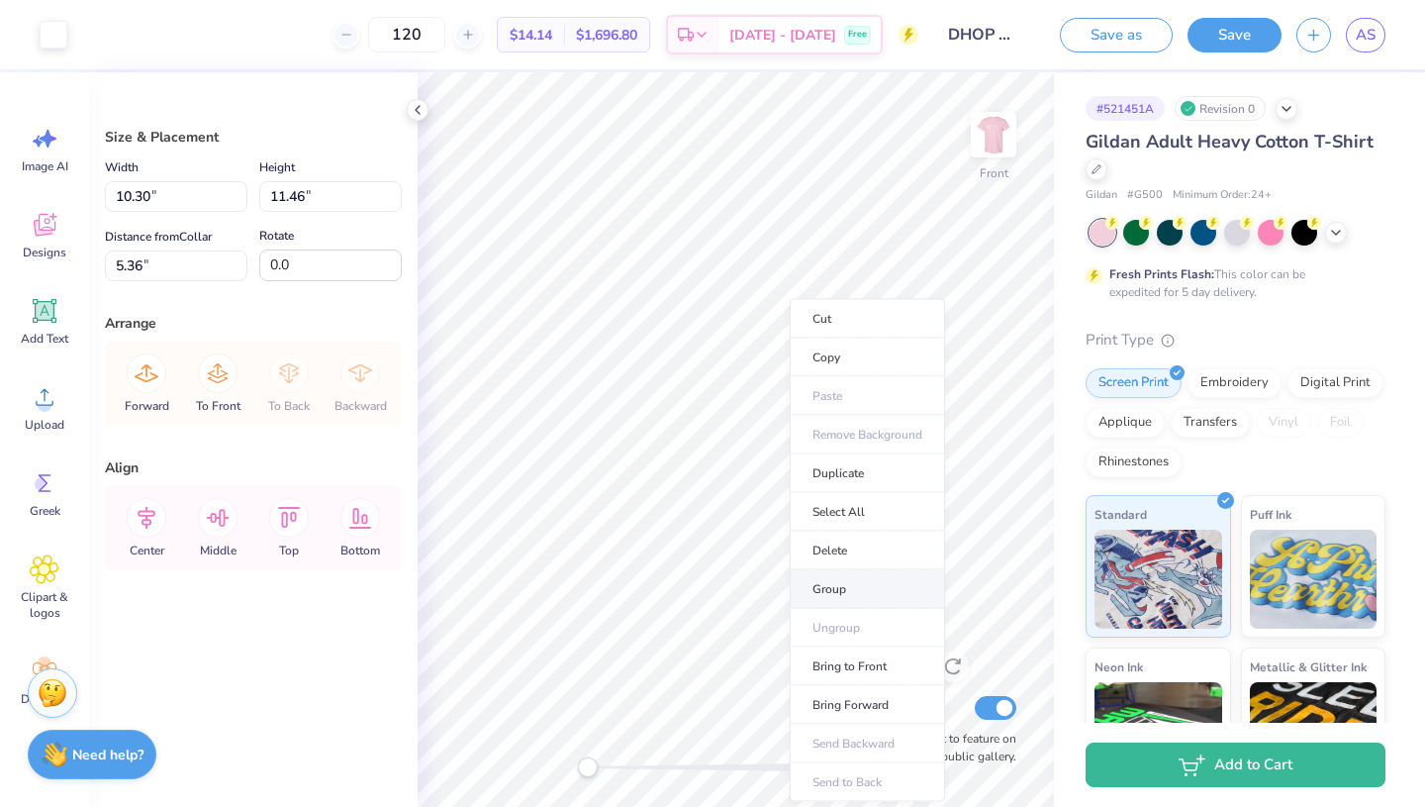
click at [849, 596] on li "Group" at bounding box center [867, 589] width 155 height 39
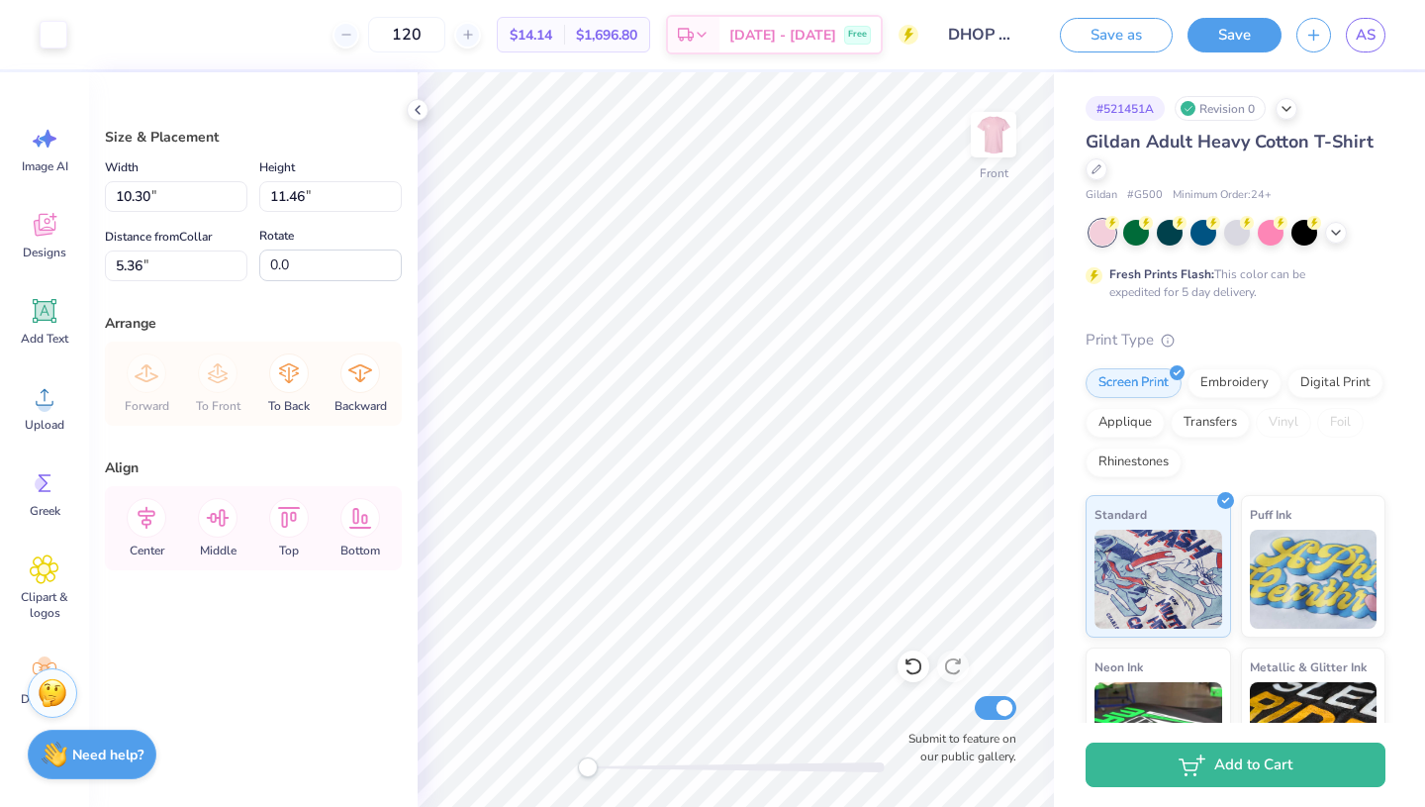
type input "4.05"
type input "4.63"
type input "17.85"
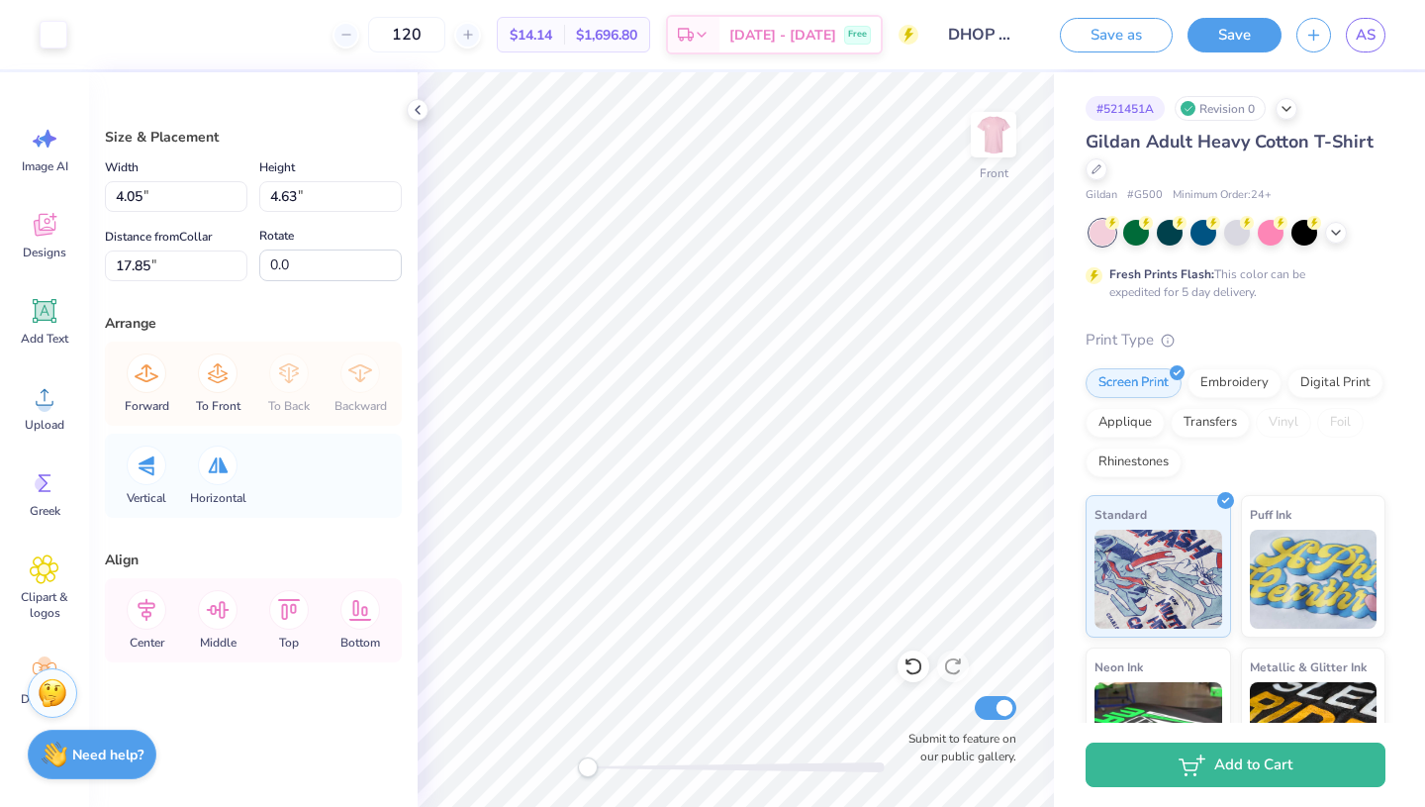
type input "10.58"
type input "12.12"
type input "5.36"
type input "10.40"
type input "11.91"
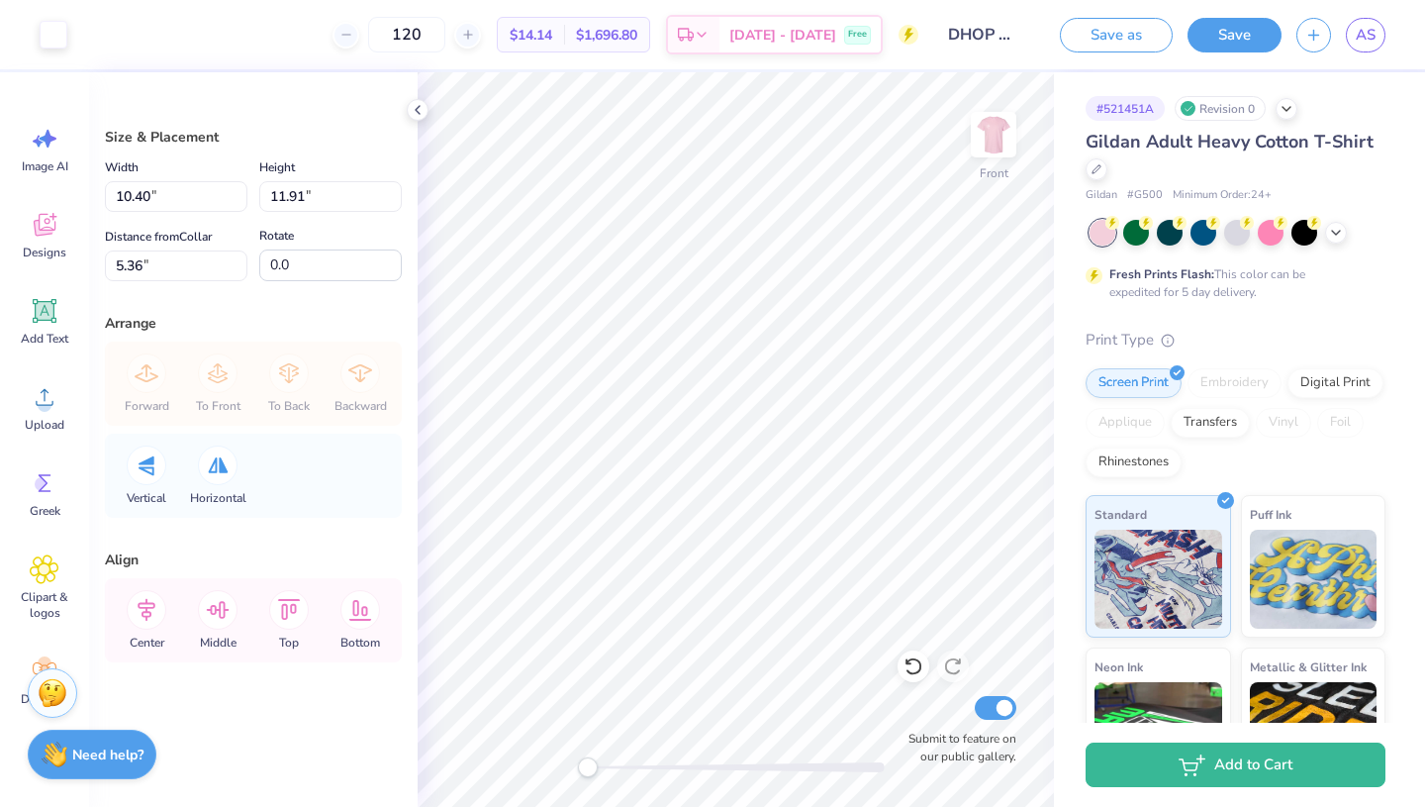
type input "10.65"
type input "12.20"
type input "3.00"
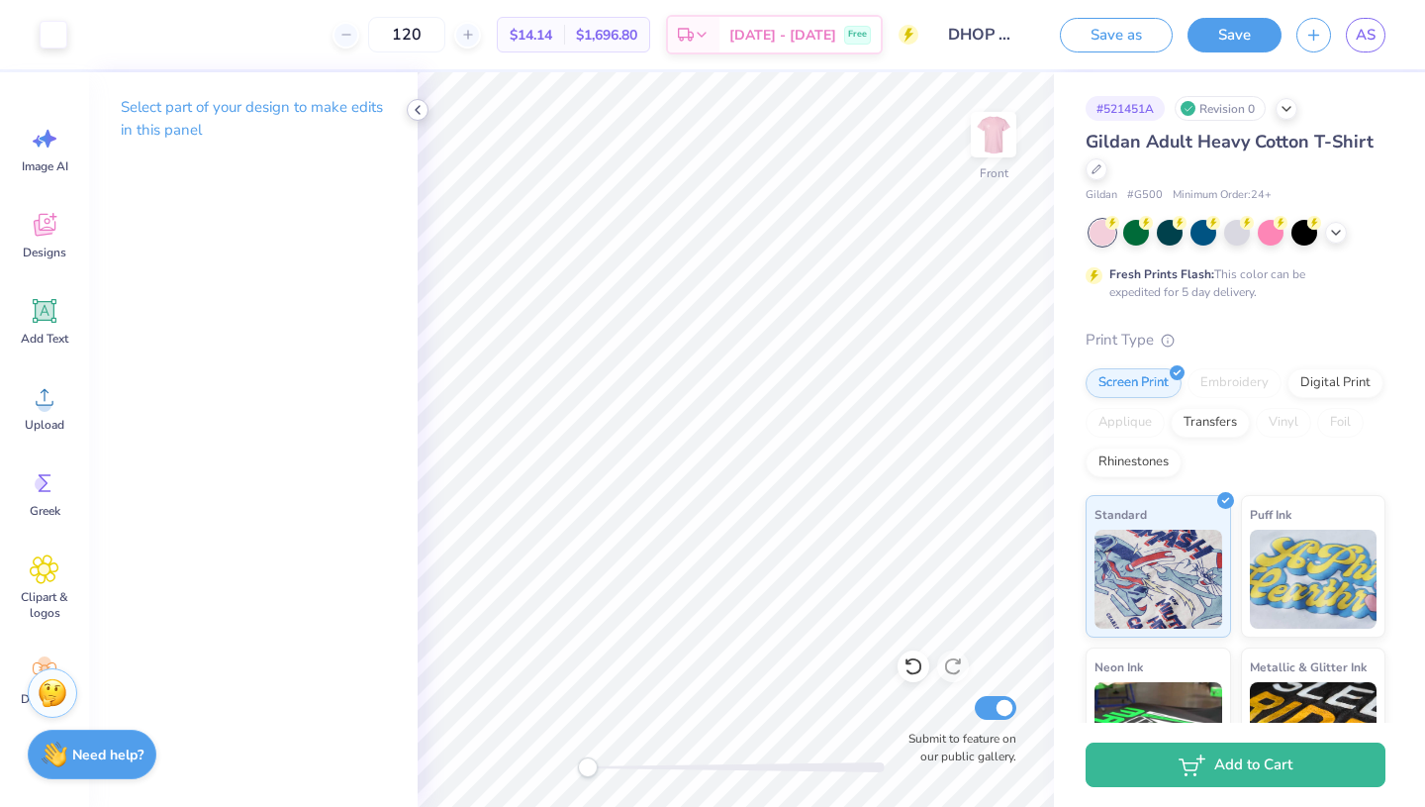
click at [415, 103] on icon at bounding box center [418, 110] width 16 height 16
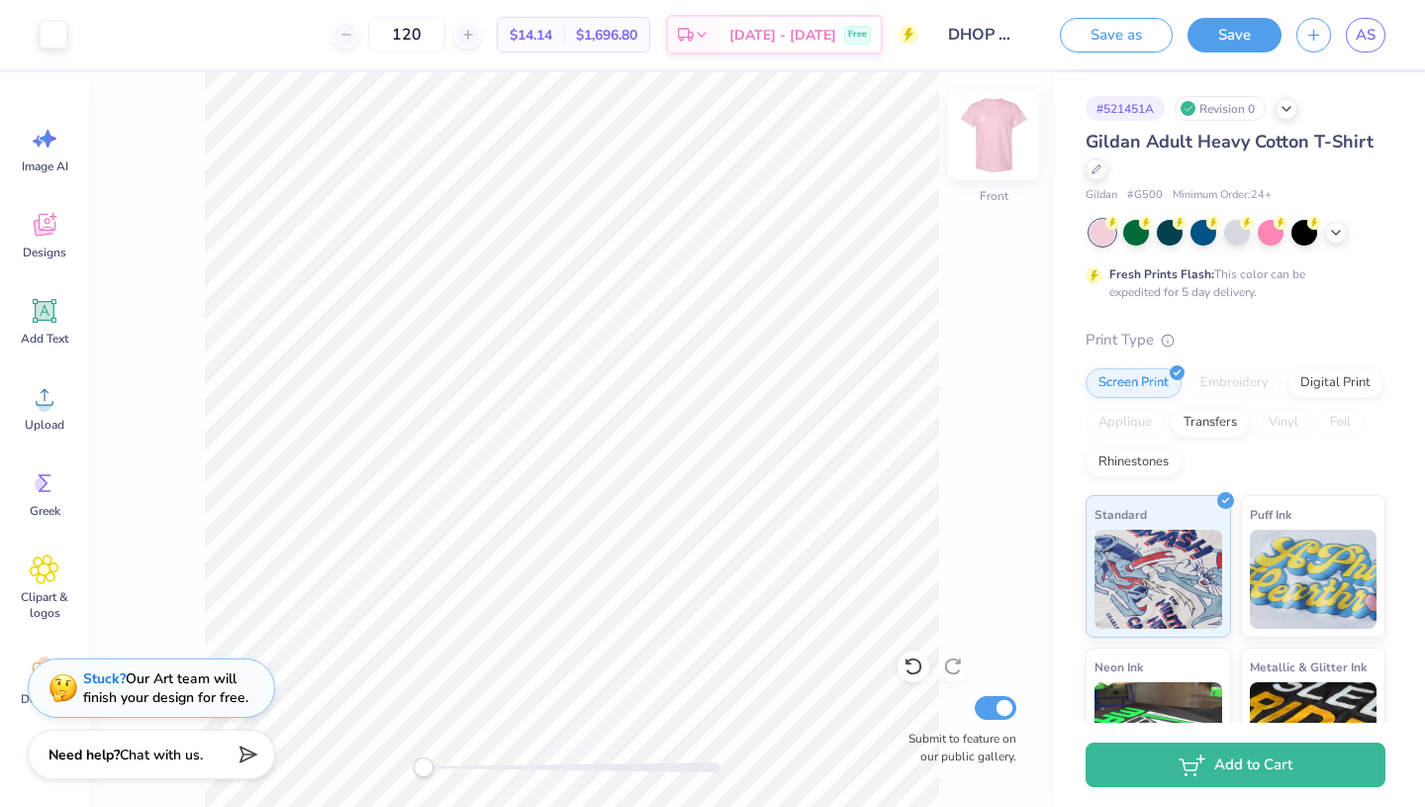
click at [1001, 137] on img at bounding box center [993, 134] width 79 height 79
click at [999, 161] on img at bounding box center [993, 134] width 79 height 79
click at [995, 161] on img at bounding box center [993, 134] width 79 height 79
click at [989, 156] on img at bounding box center [993, 134] width 79 height 79
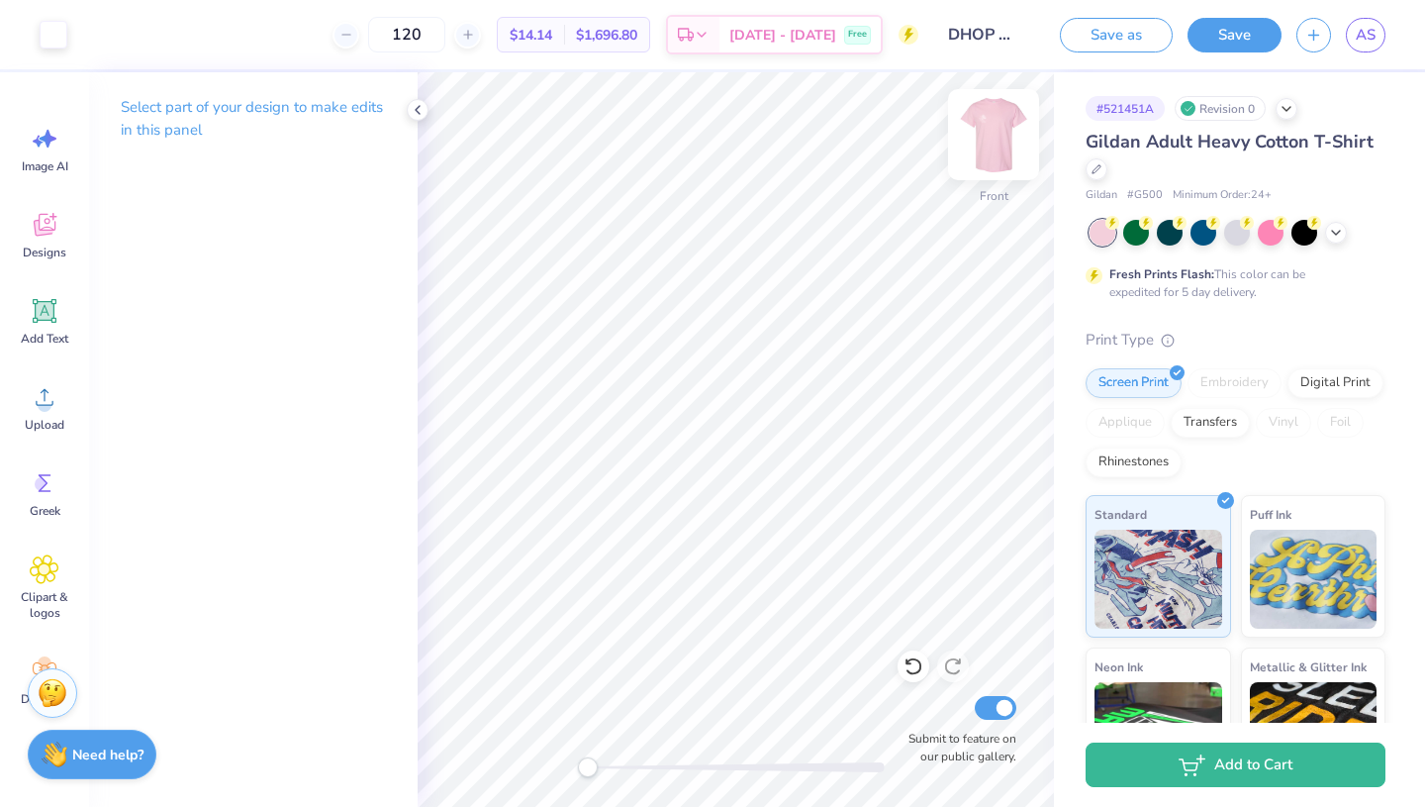
click at [984, 146] on img at bounding box center [993, 134] width 79 height 79
click at [422, 106] on icon at bounding box center [418, 110] width 16 height 16
